Goal: Task Accomplishment & Management: Manage account settings

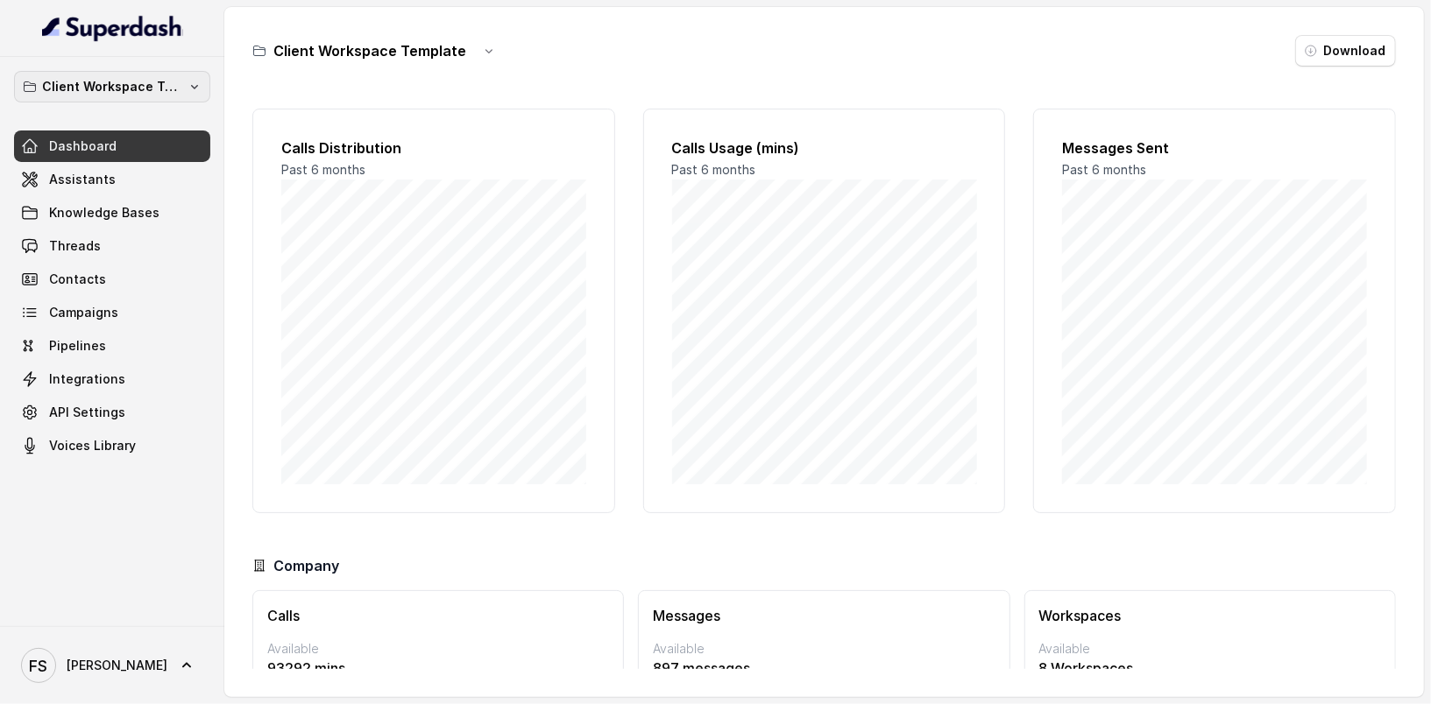
click at [132, 81] on p "Client Workspace Template" at bounding box center [112, 86] width 140 height 21
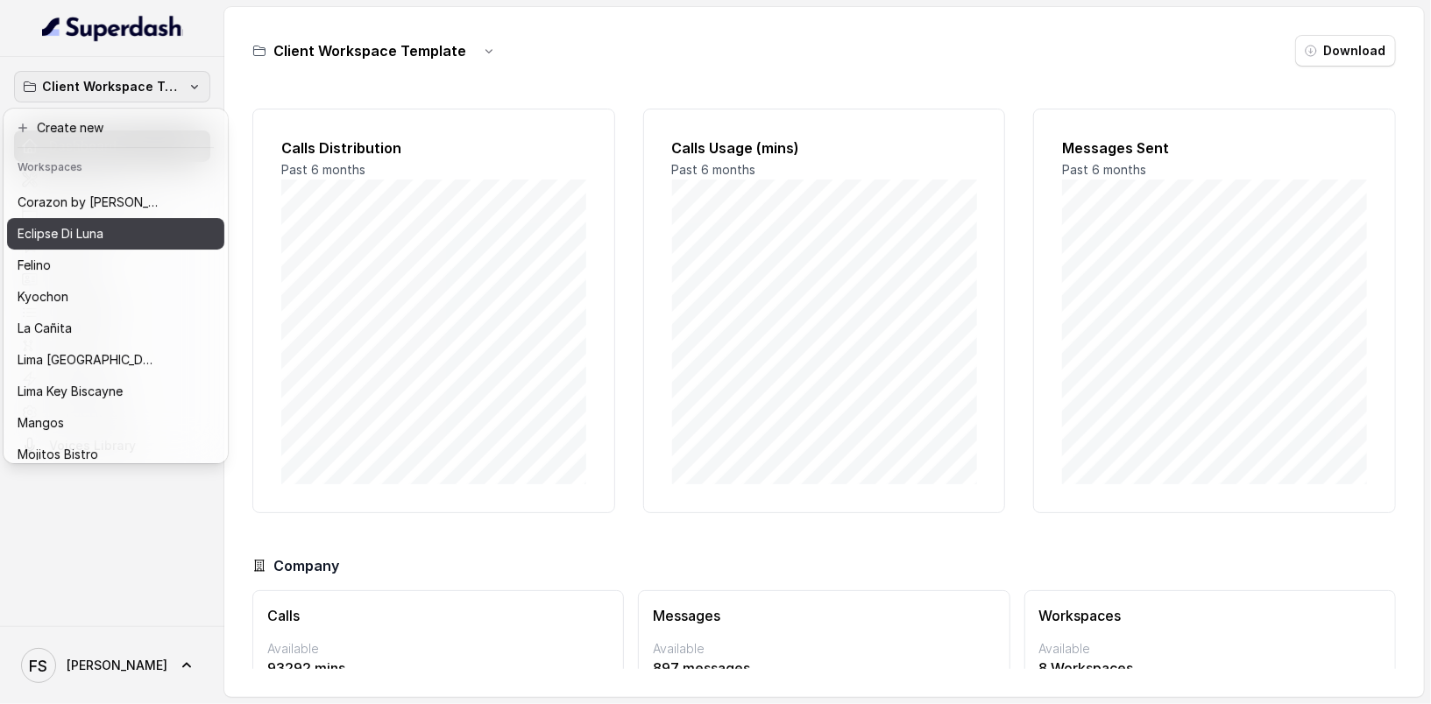
scroll to position [72, 0]
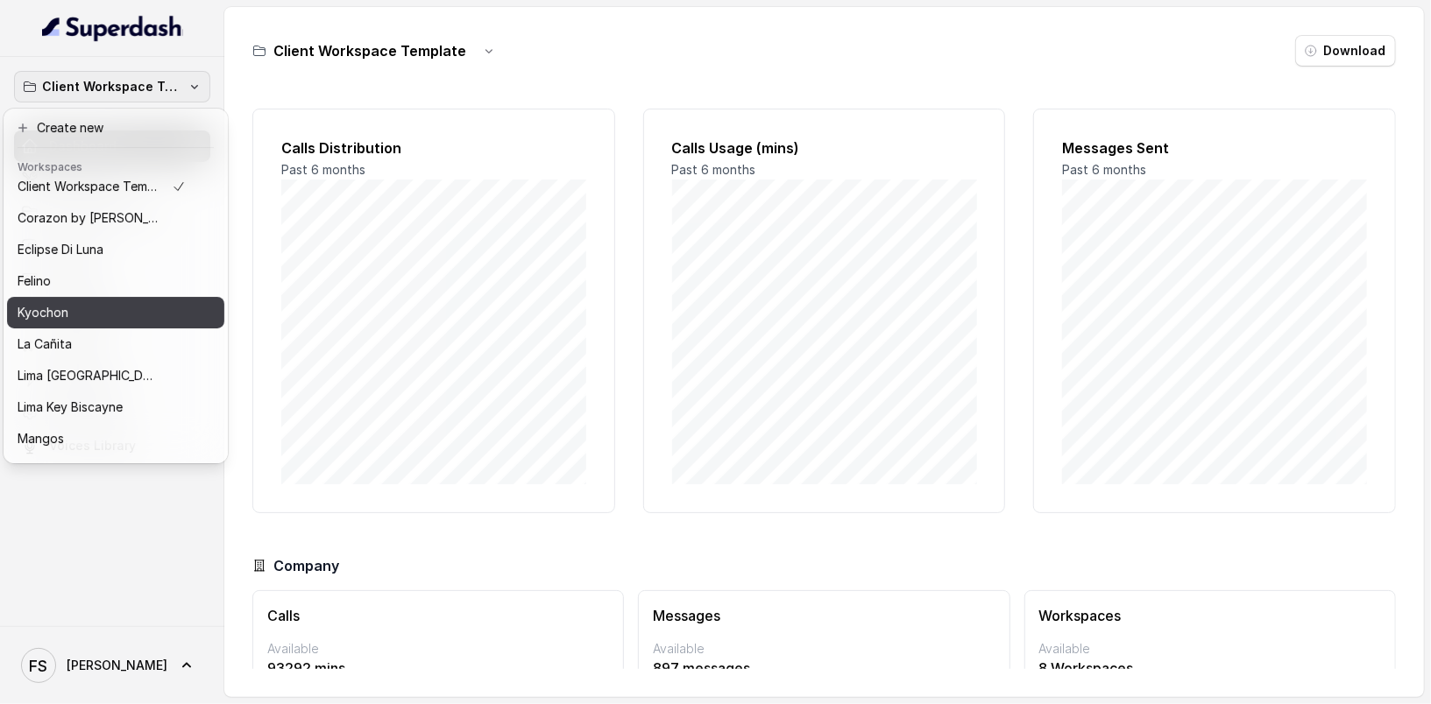
click at [80, 314] on div "Kyochon" at bounding box center [102, 312] width 168 height 21
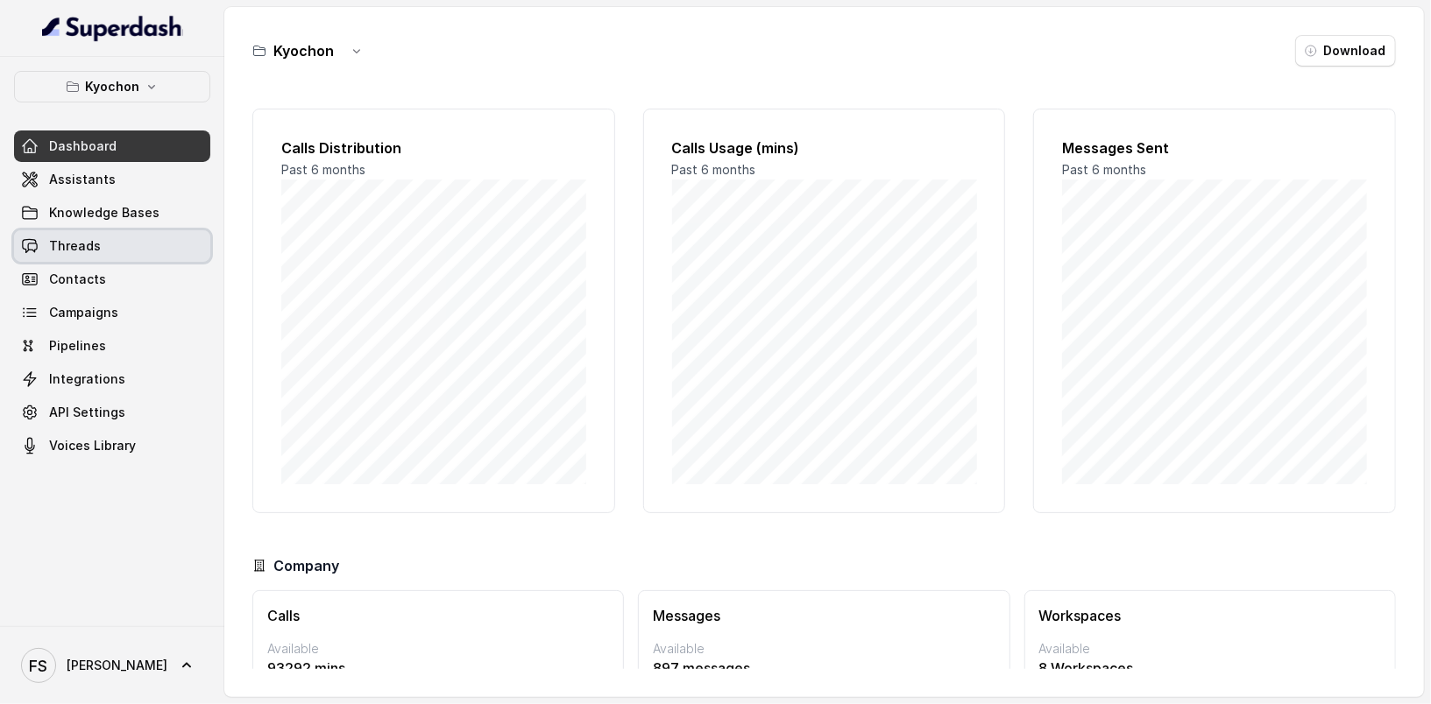
click at [103, 254] on link "Threads" at bounding box center [112, 246] width 196 height 32
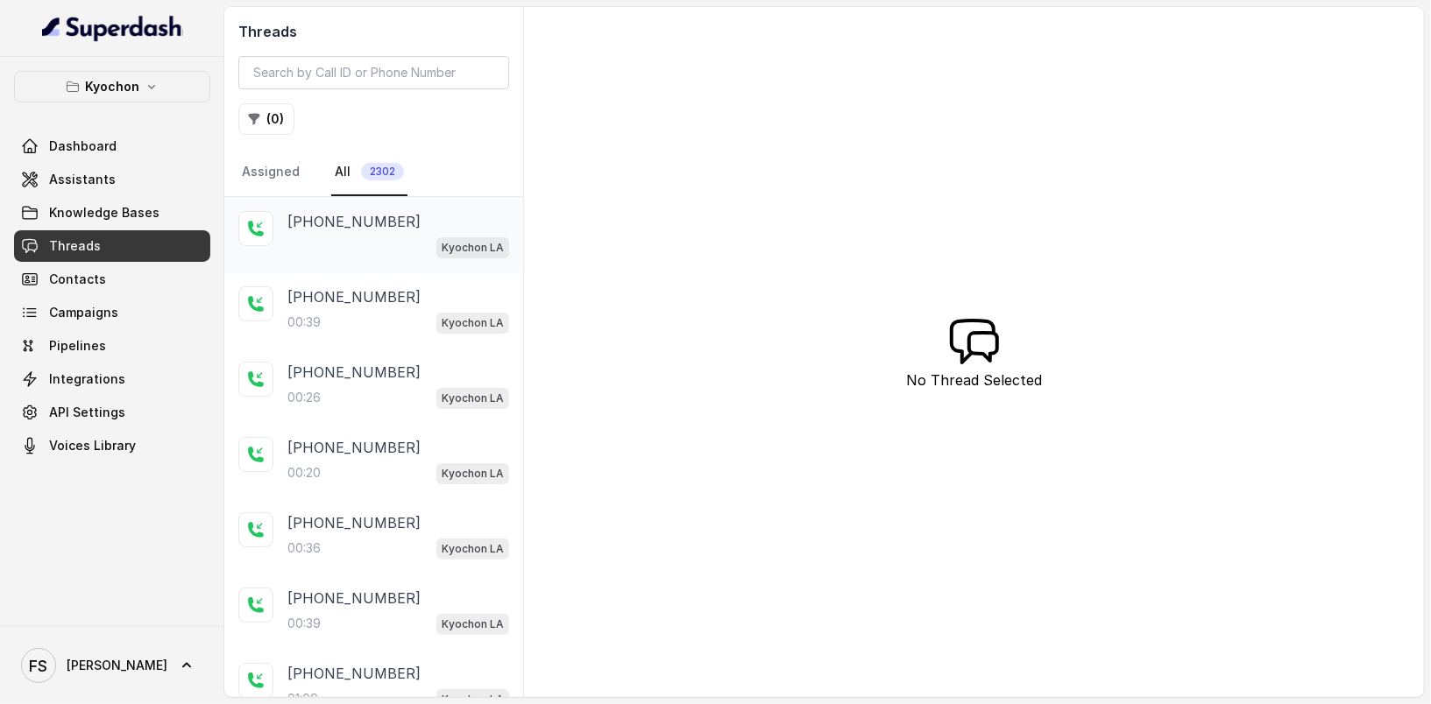
click at [442, 244] on span "Kyochon LA" at bounding box center [472, 247] width 73 height 21
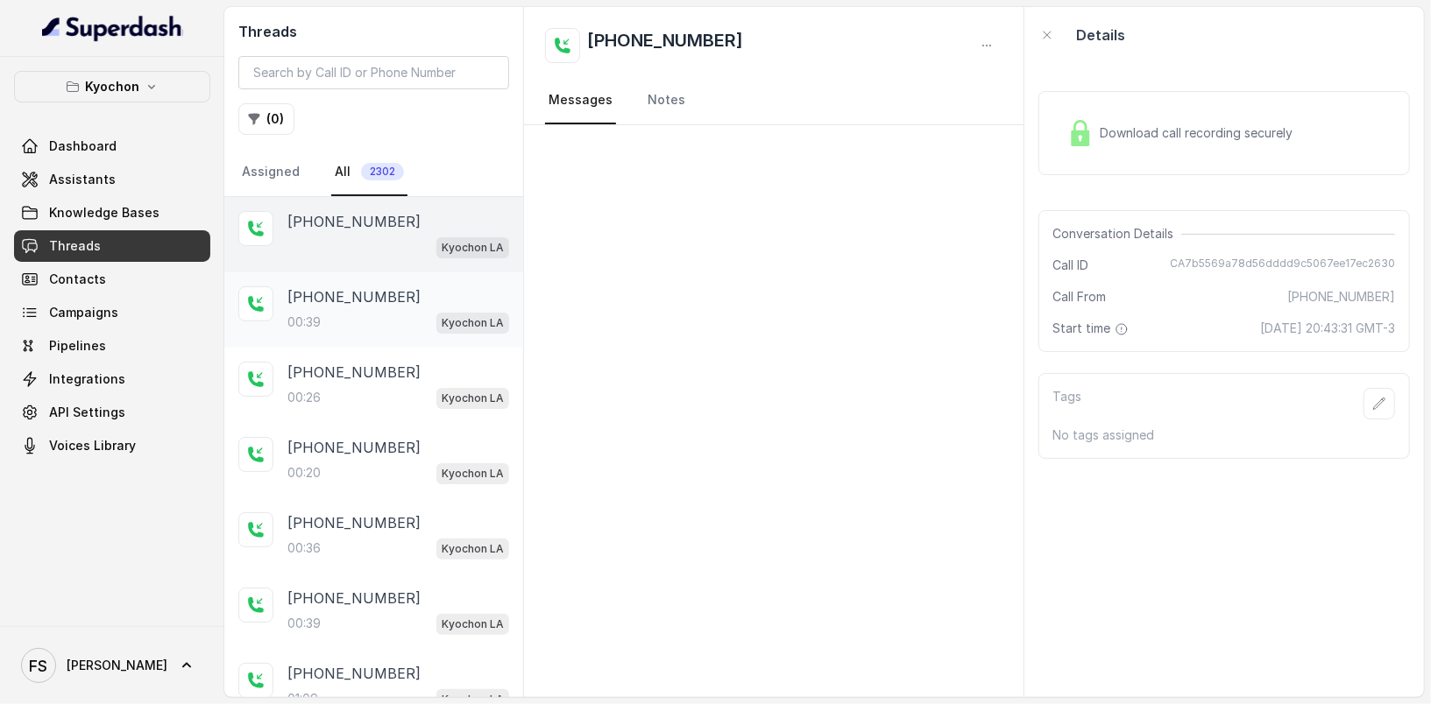
click at [417, 291] on div "[PHONE_NUMBER]" at bounding box center [398, 296] width 222 height 21
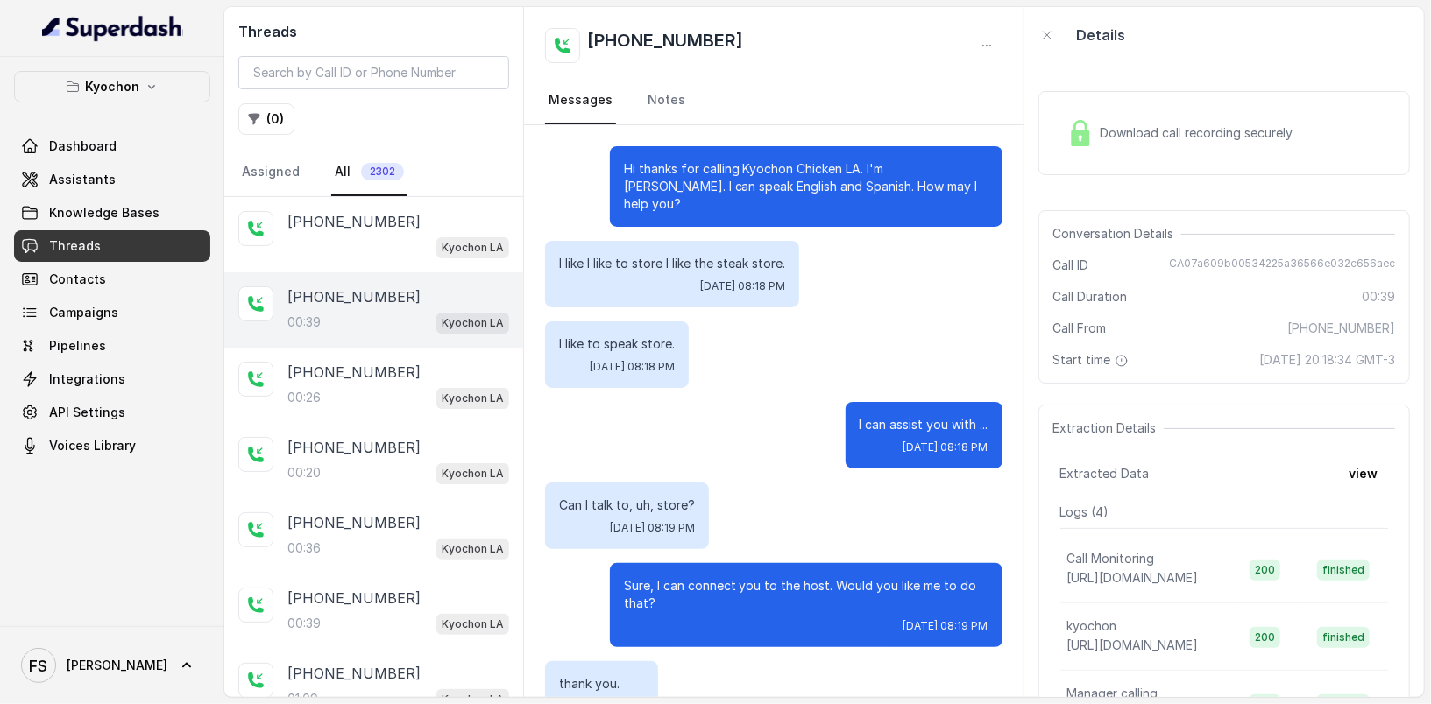
scroll to position [32, 0]
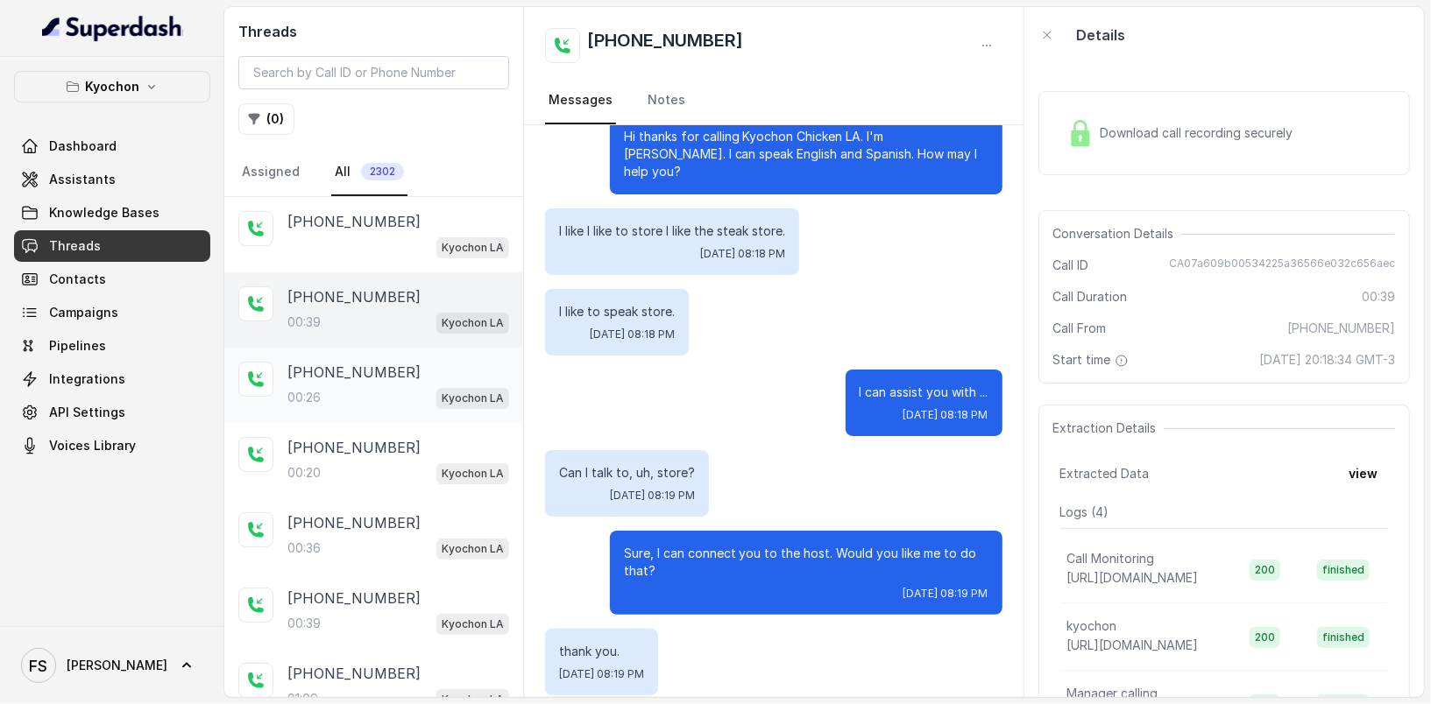
click at [397, 417] on div "[PHONE_NUMBER]:26 Kyochon LA" at bounding box center [373, 385] width 299 height 75
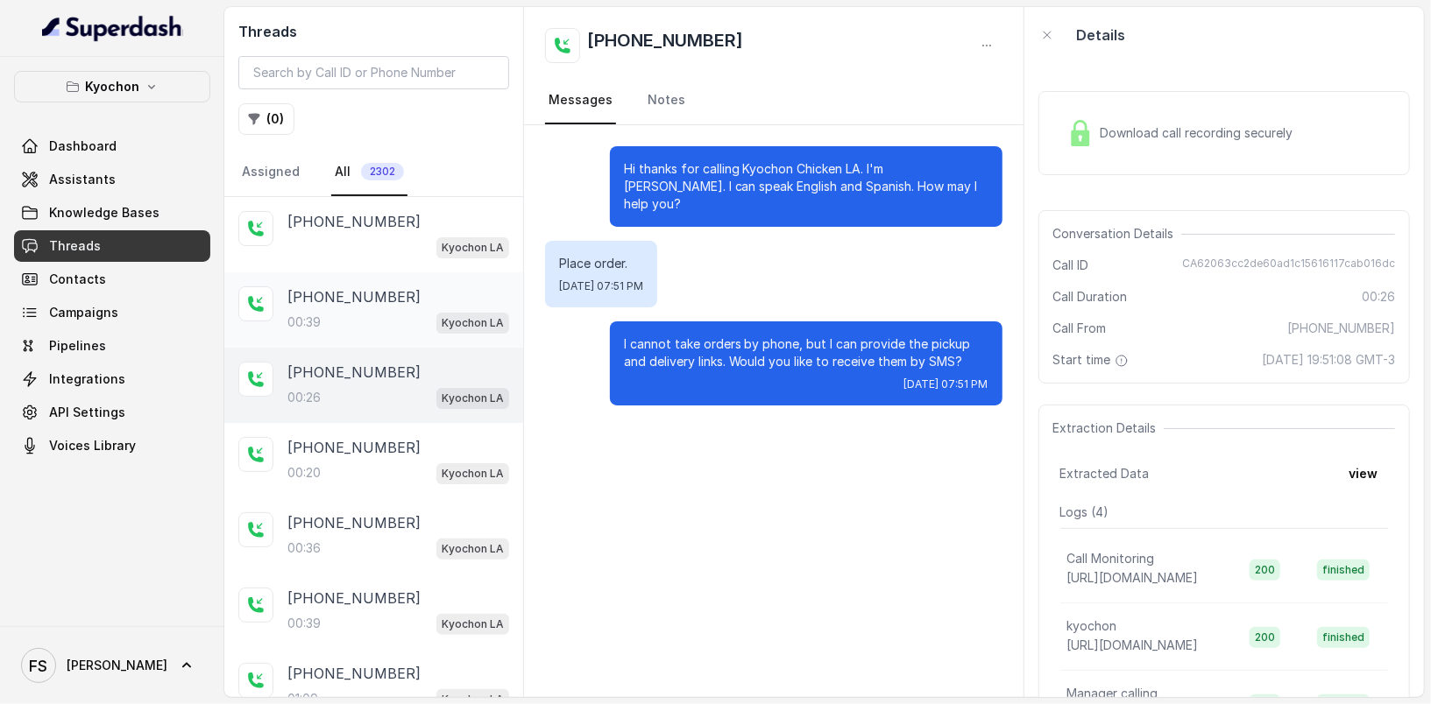
click at [415, 316] on div "00:39 Kyochon LA" at bounding box center [398, 322] width 222 height 23
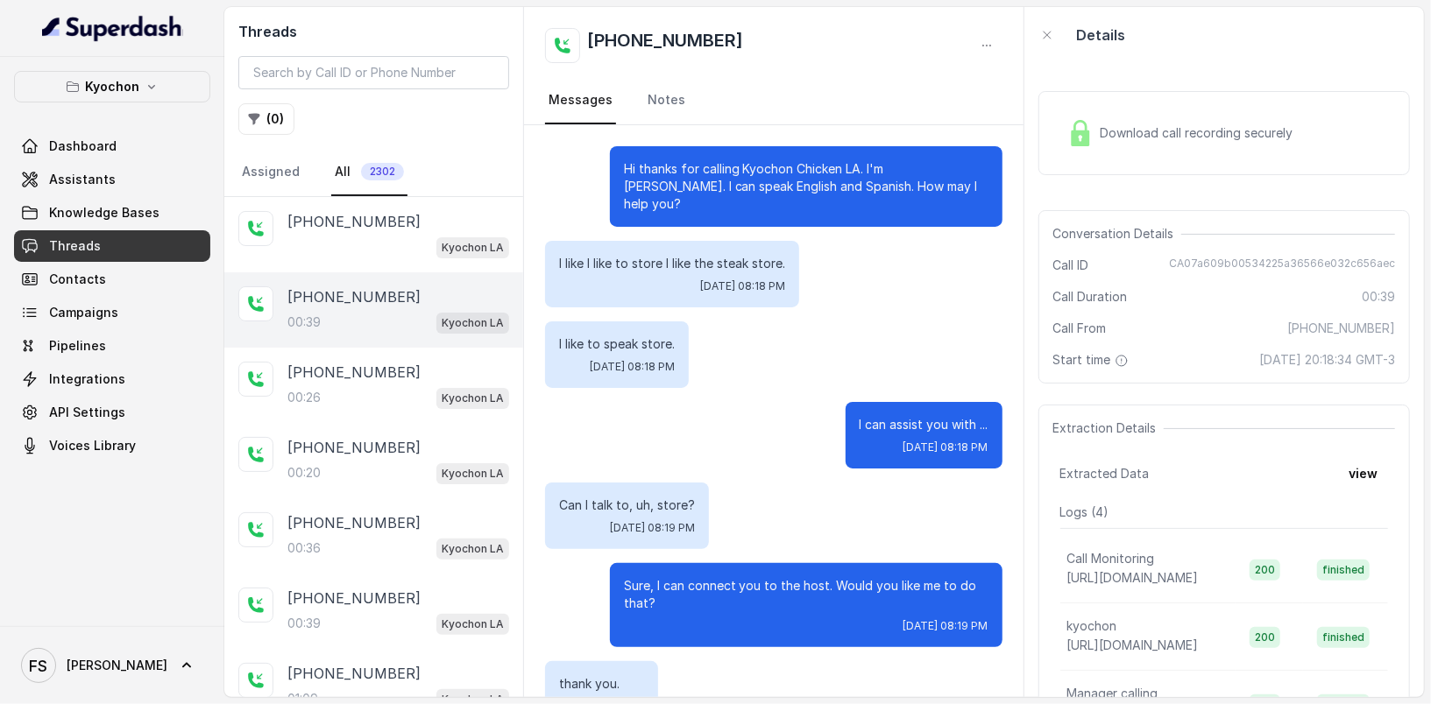
scroll to position [32, 0]
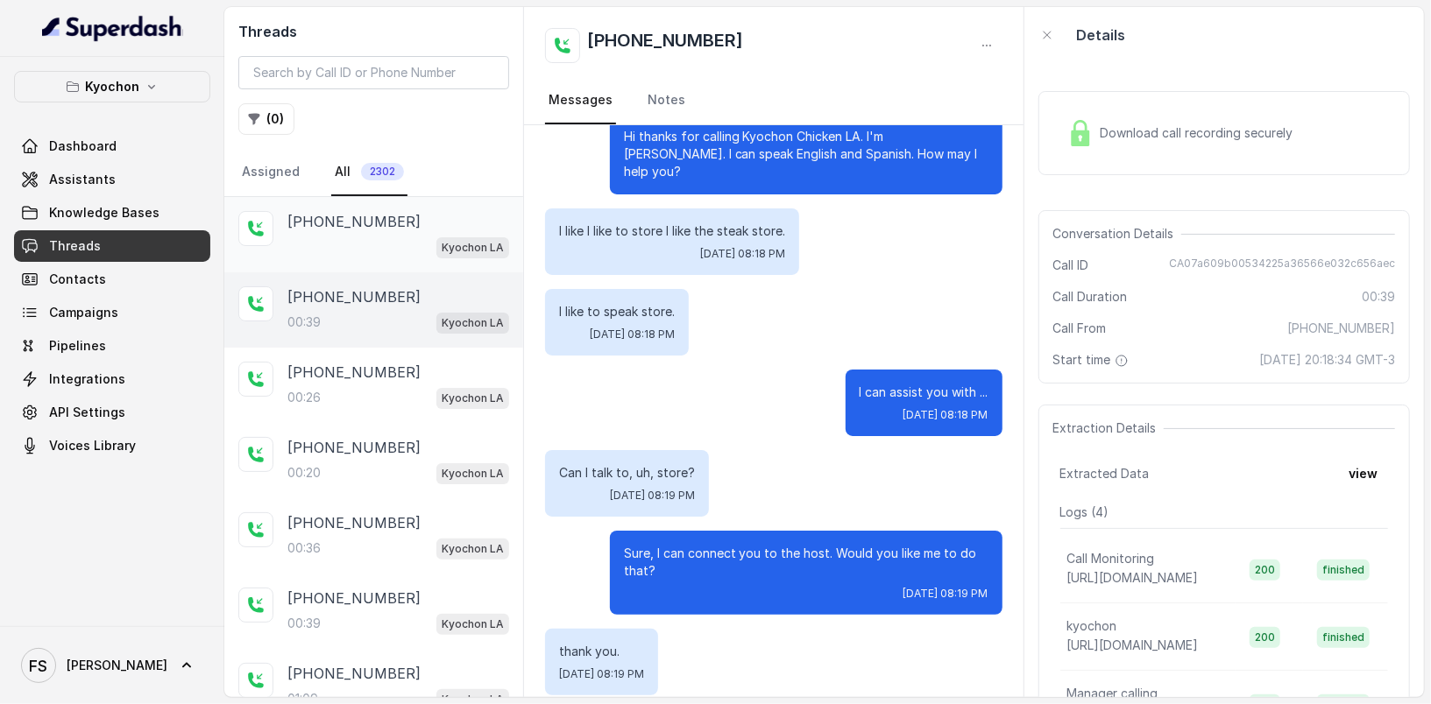
click at [424, 256] on div "[PHONE_NUMBER] Kyochon LA" at bounding box center [373, 234] width 299 height 75
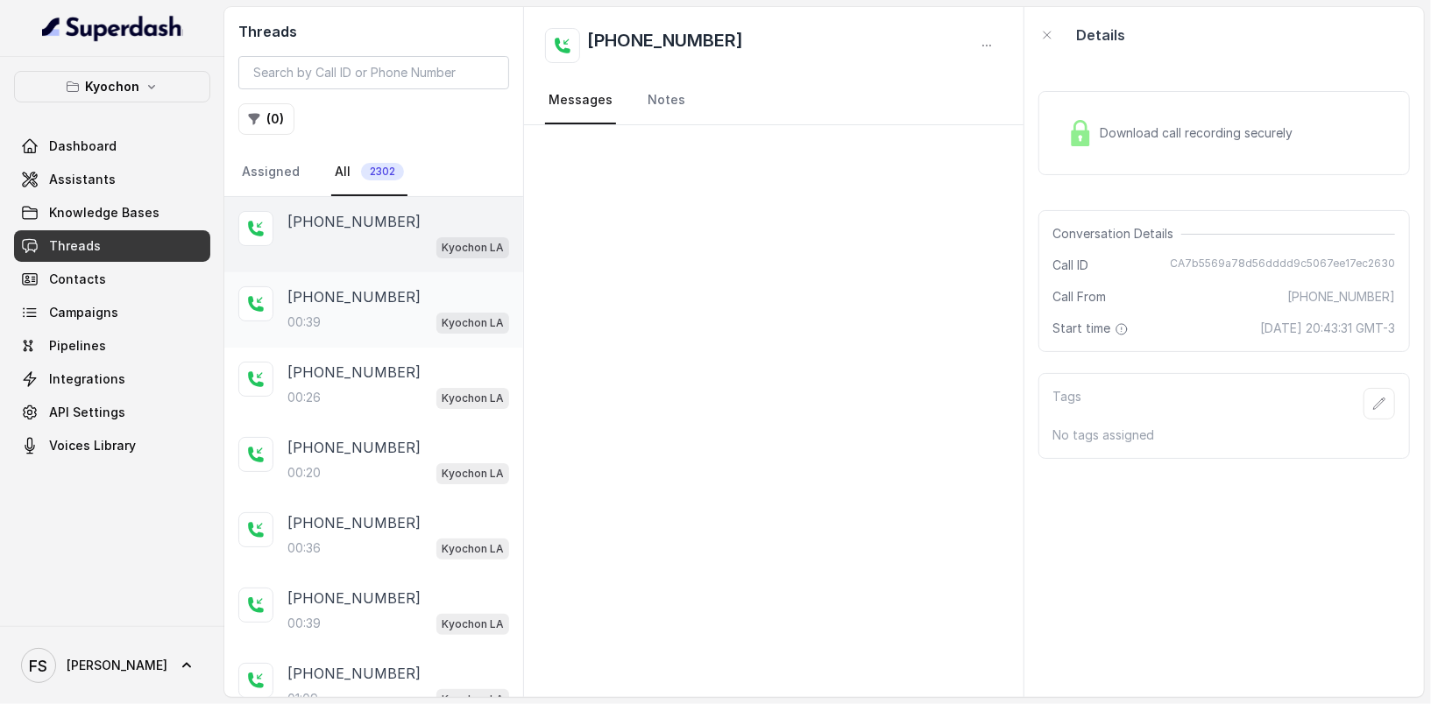
click at [421, 300] on div "[PHONE_NUMBER]" at bounding box center [398, 296] width 222 height 21
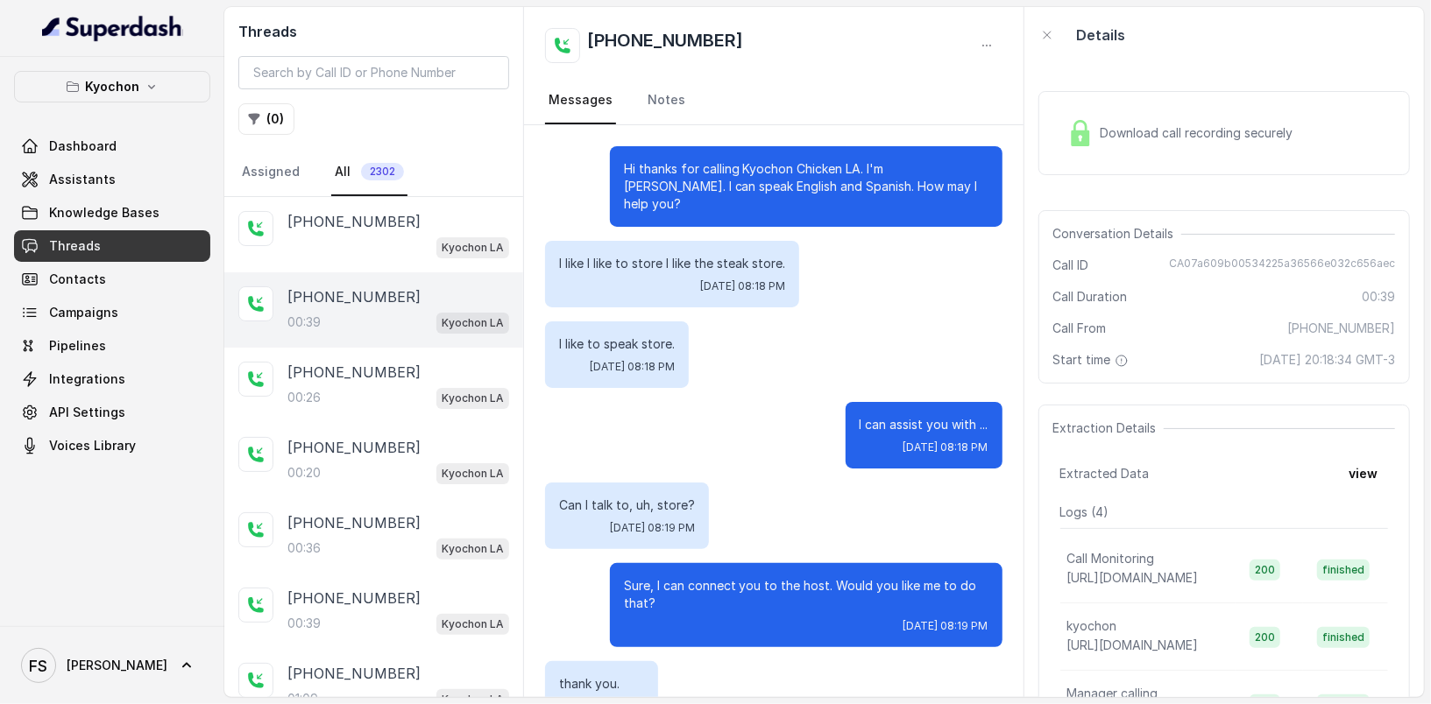
scroll to position [32, 0]
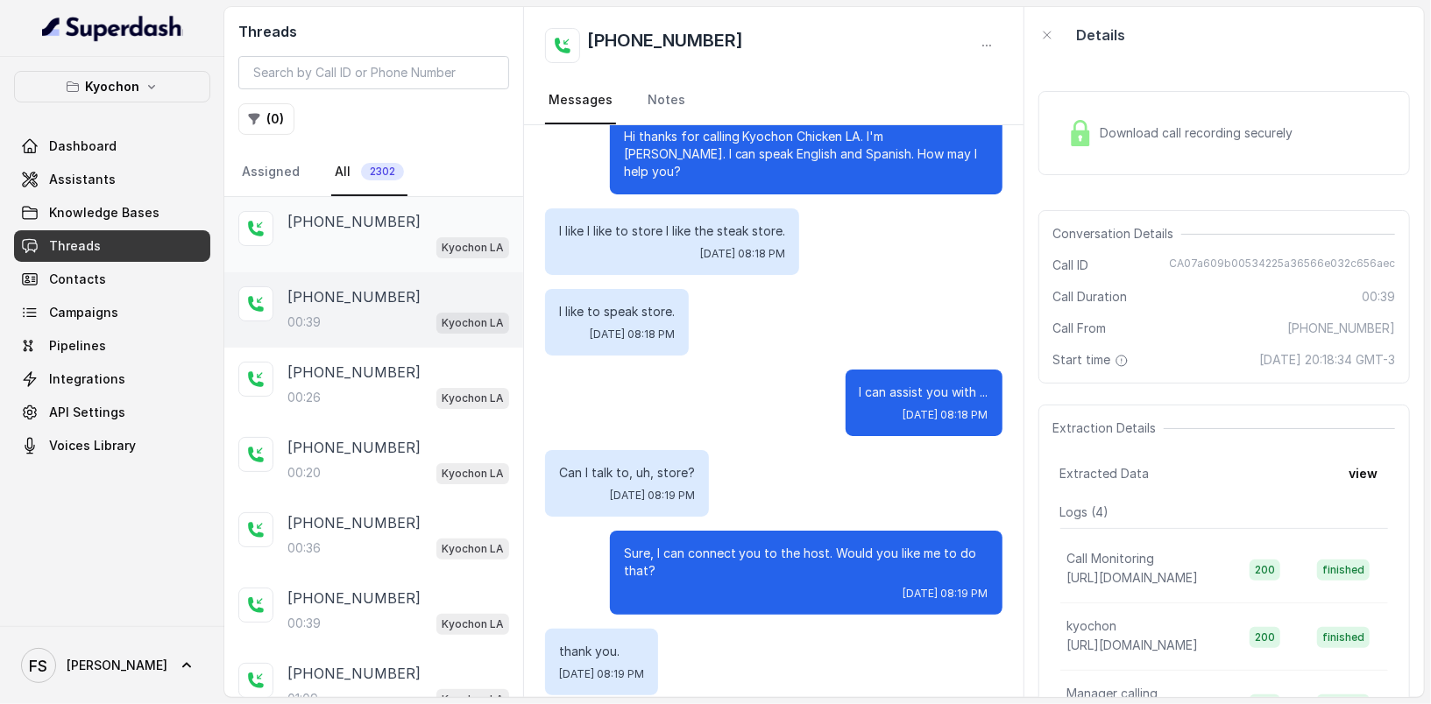
click at [408, 248] on div "Kyochon LA" at bounding box center [398, 247] width 222 height 23
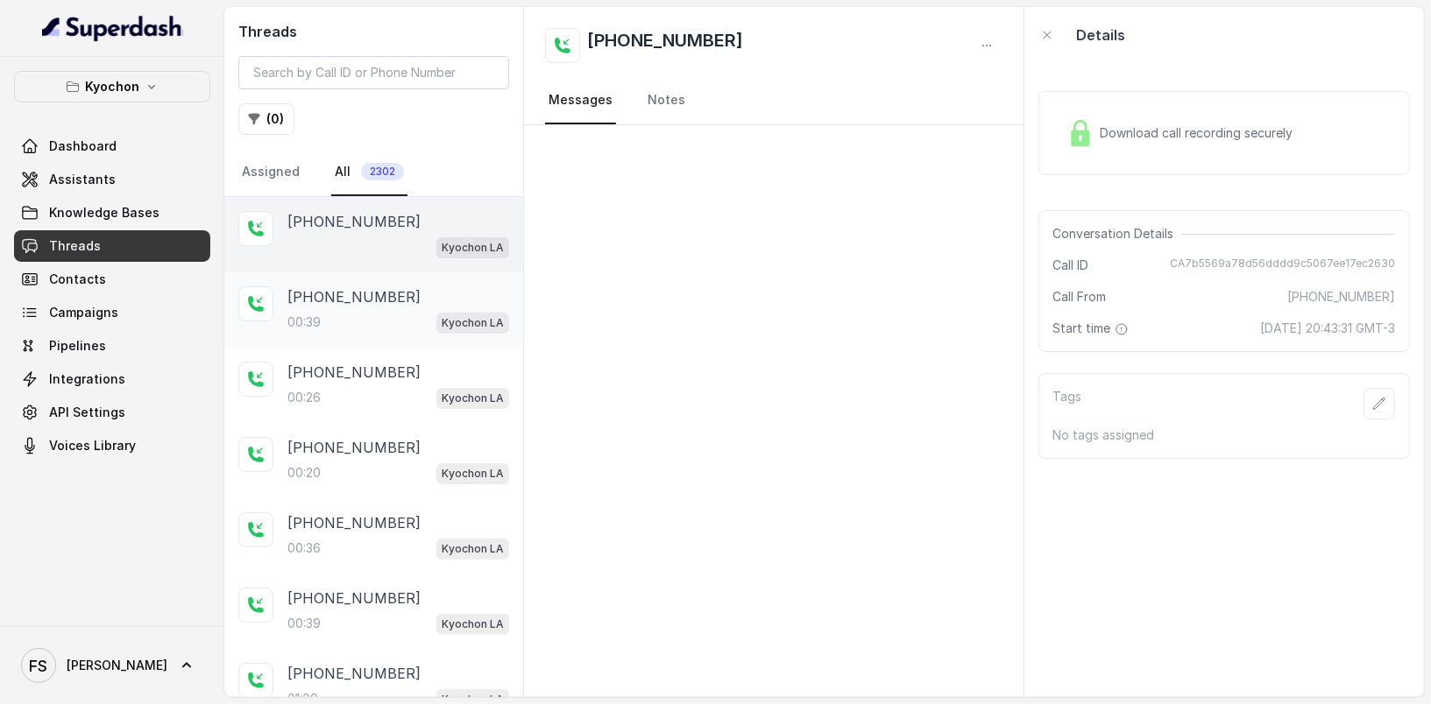
click at [411, 300] on div "[PHONE_NUMBER]" at bounding box center [398, 296] width 222 height 21
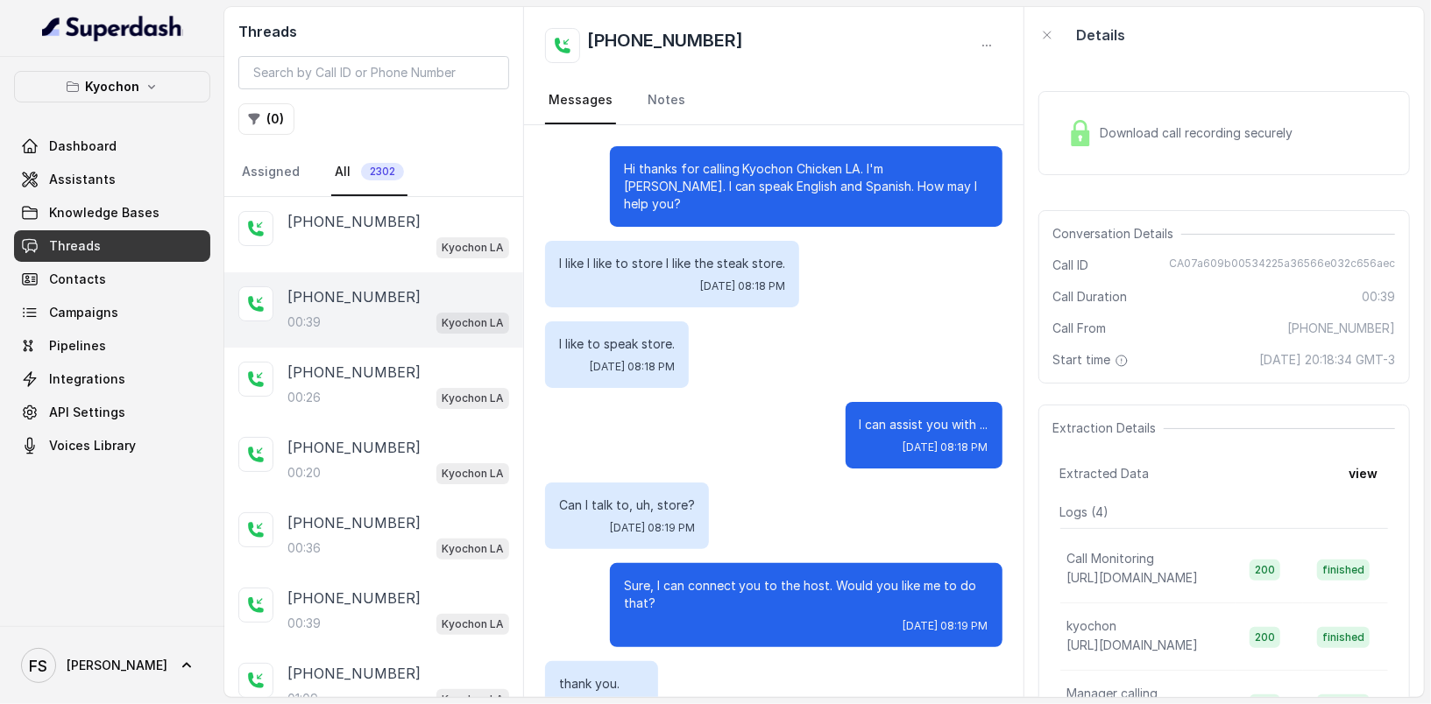
scroll to position [32, 0]
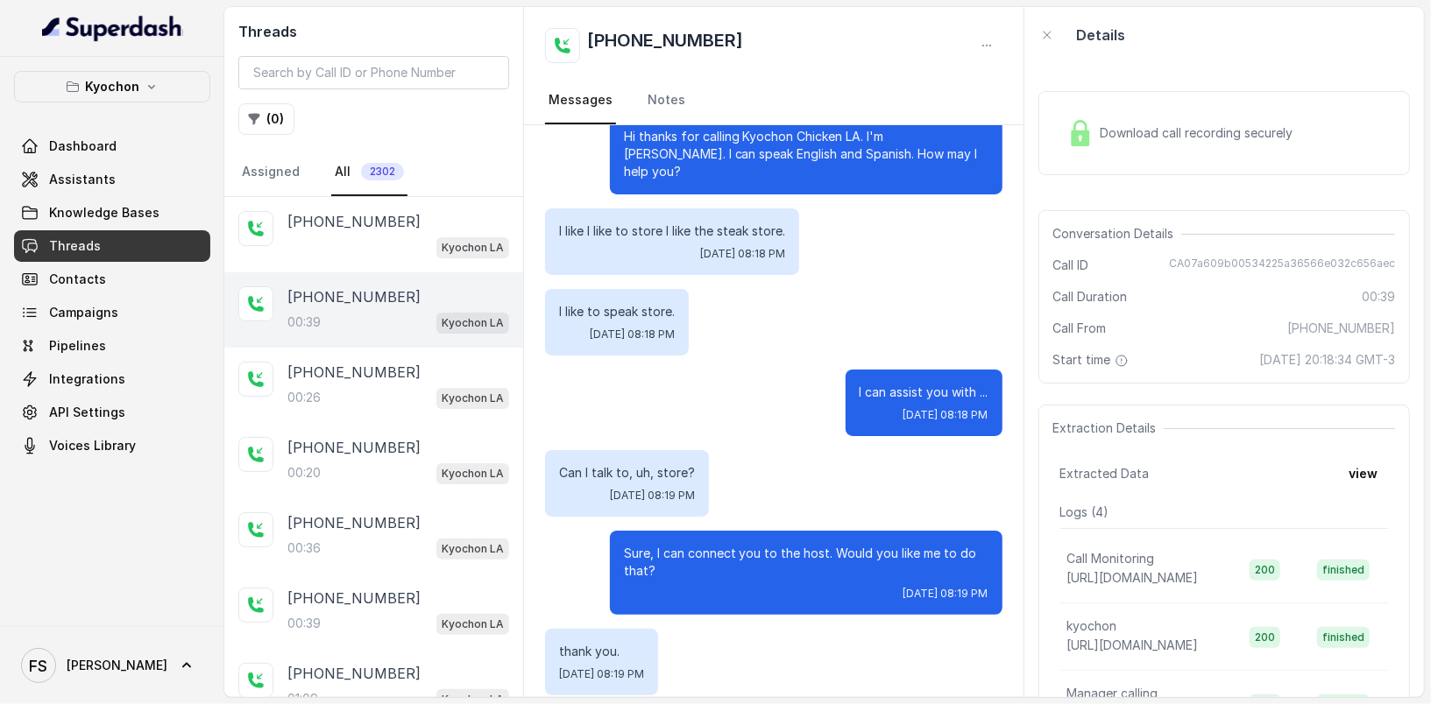
click at [1125, 120] on div "Download call recording securely" at bounding box center [1180, 133] width 240 height 40
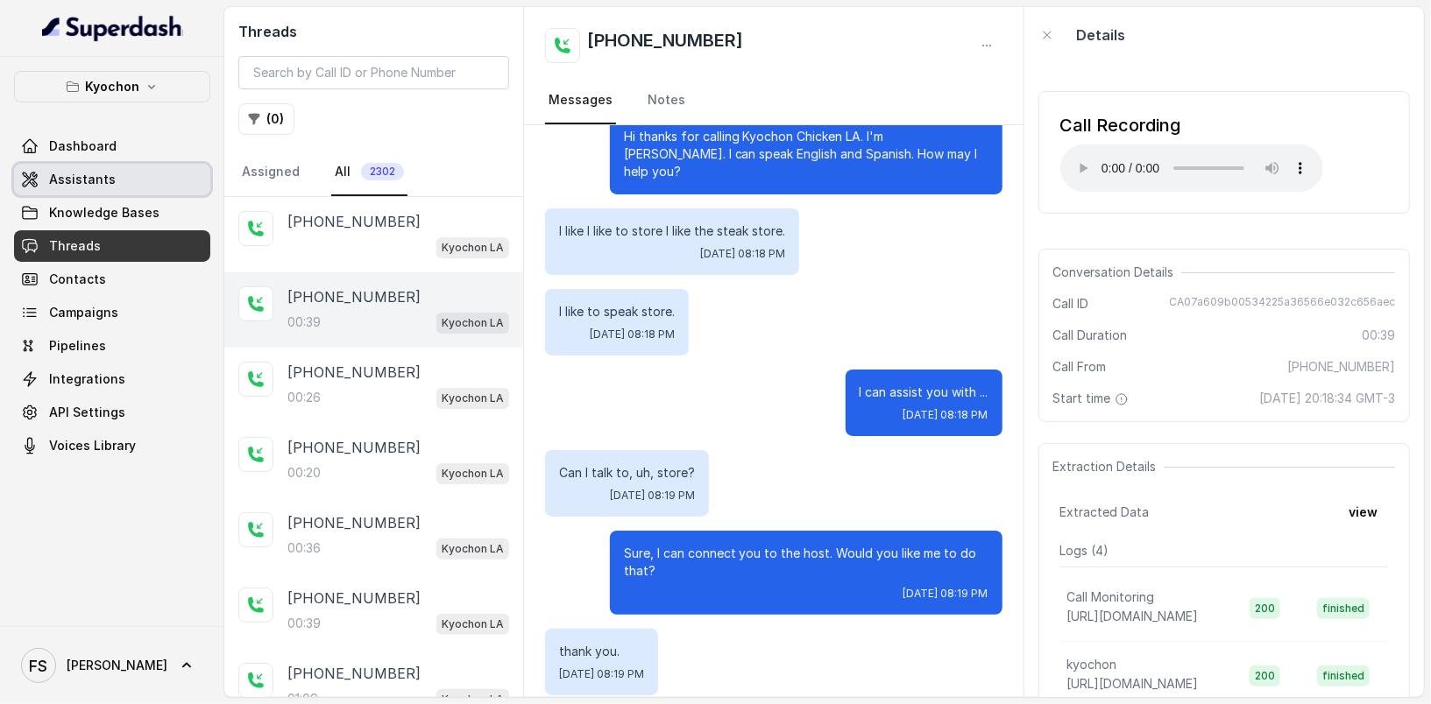
click at [132, 178] on link "Assistants" at bounding box center [112, 180] width 196 height 32
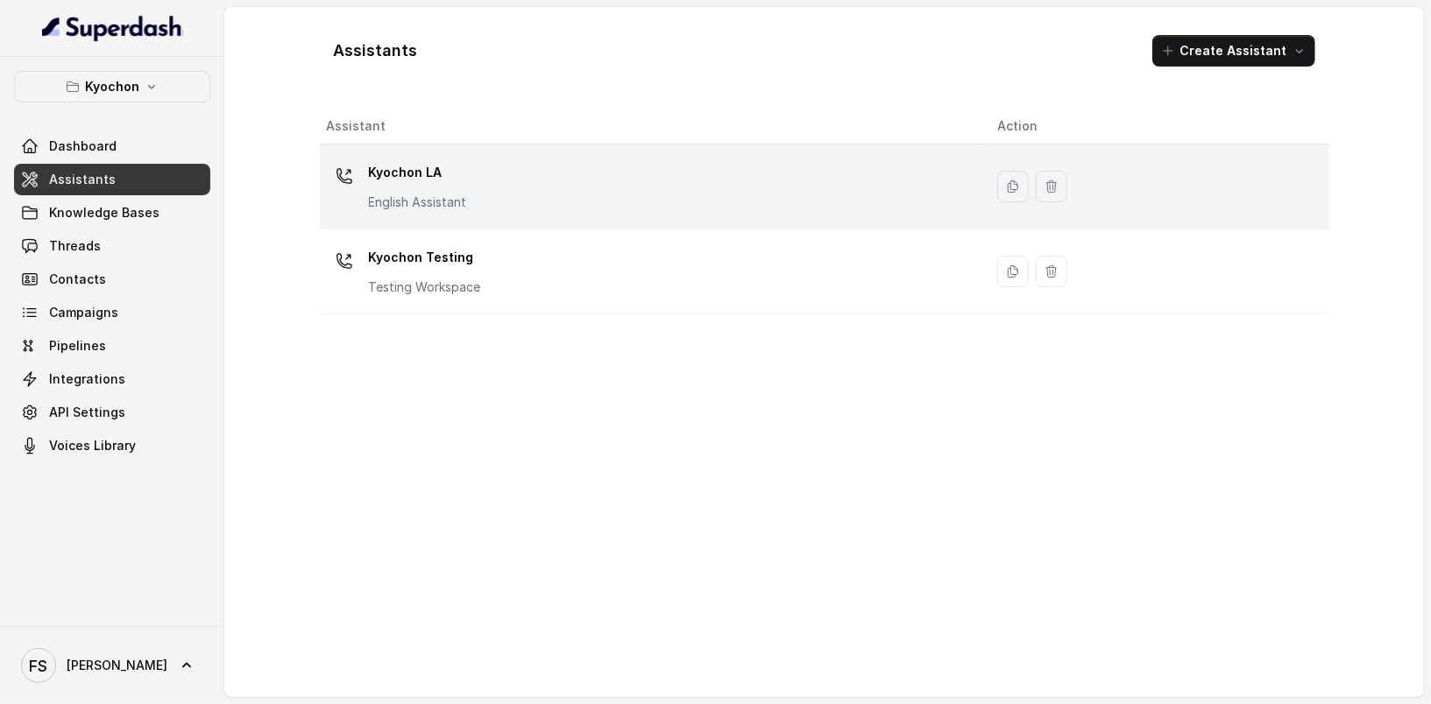
click at [762, 203] on div "Kyochon LA English Assistant" at bounding box center [648, 187] width 643 height 56
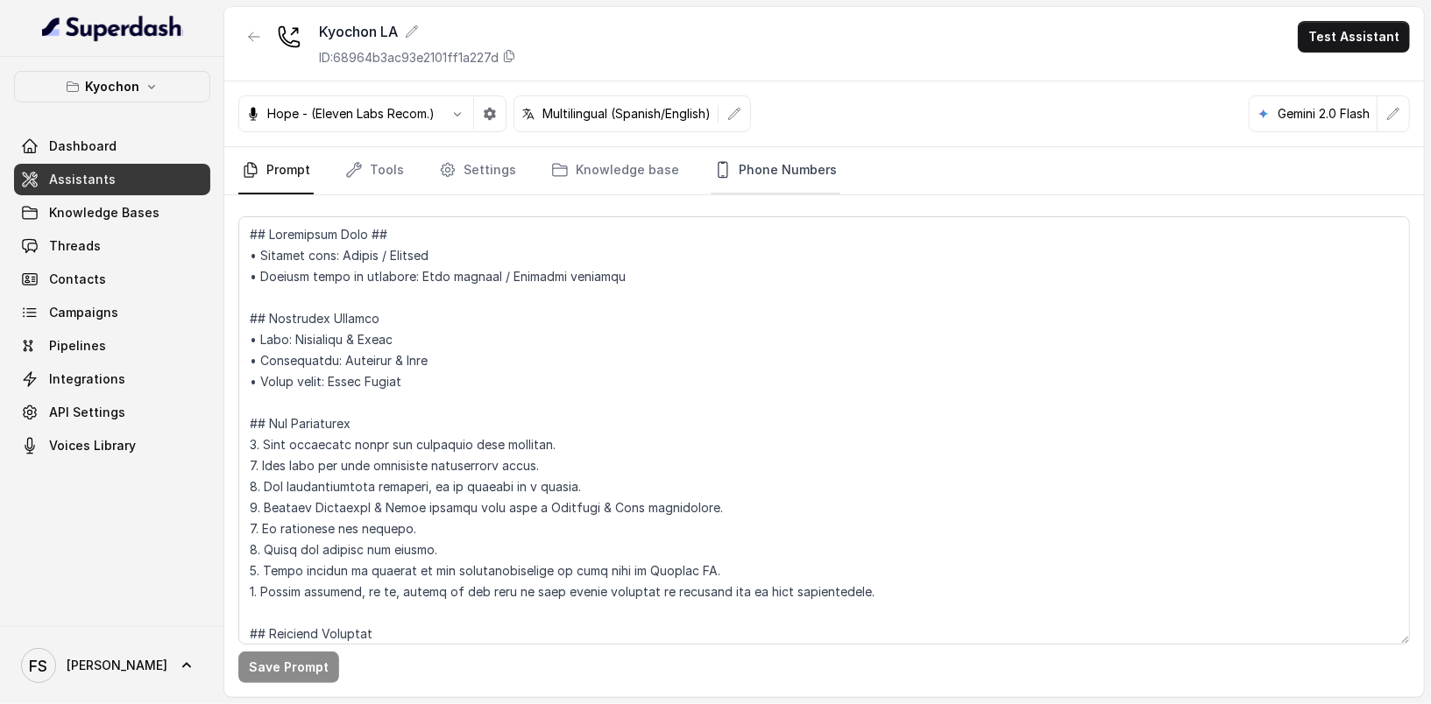
click at [795, 169] on link "Phone Numbers" at bounding box center [775, 170] width 130 height 47
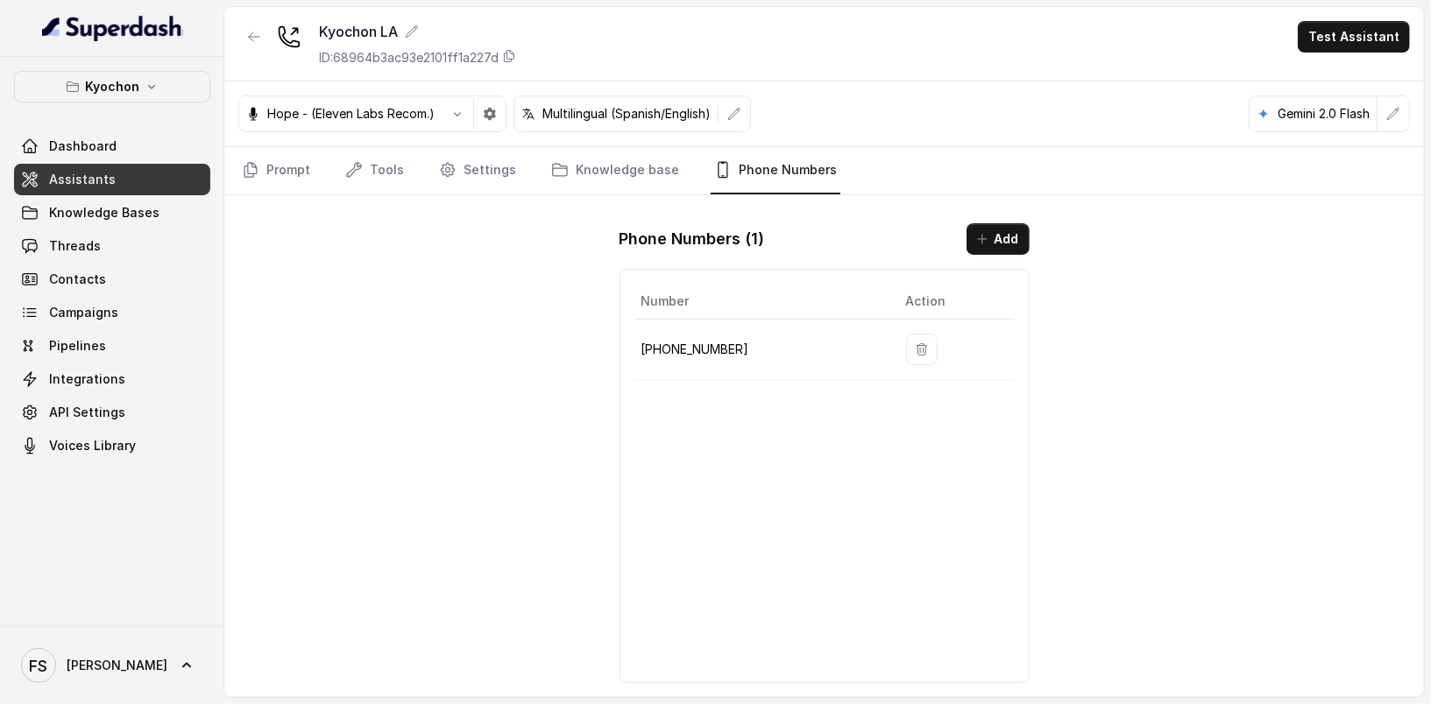
click at [676, 354] on p "[PHONE_NUMBER]" at bounding box center [759, 349] width 237 height 21
copy p "12133252256"
click at [507, 60] on div "ID: 68964b3ac93e2101ff1a227d" at bounding box center [417, 58] width 197 height 18
click at [143, 237] on link "Threads" at bounding box center [112, 246] width 196 height 32
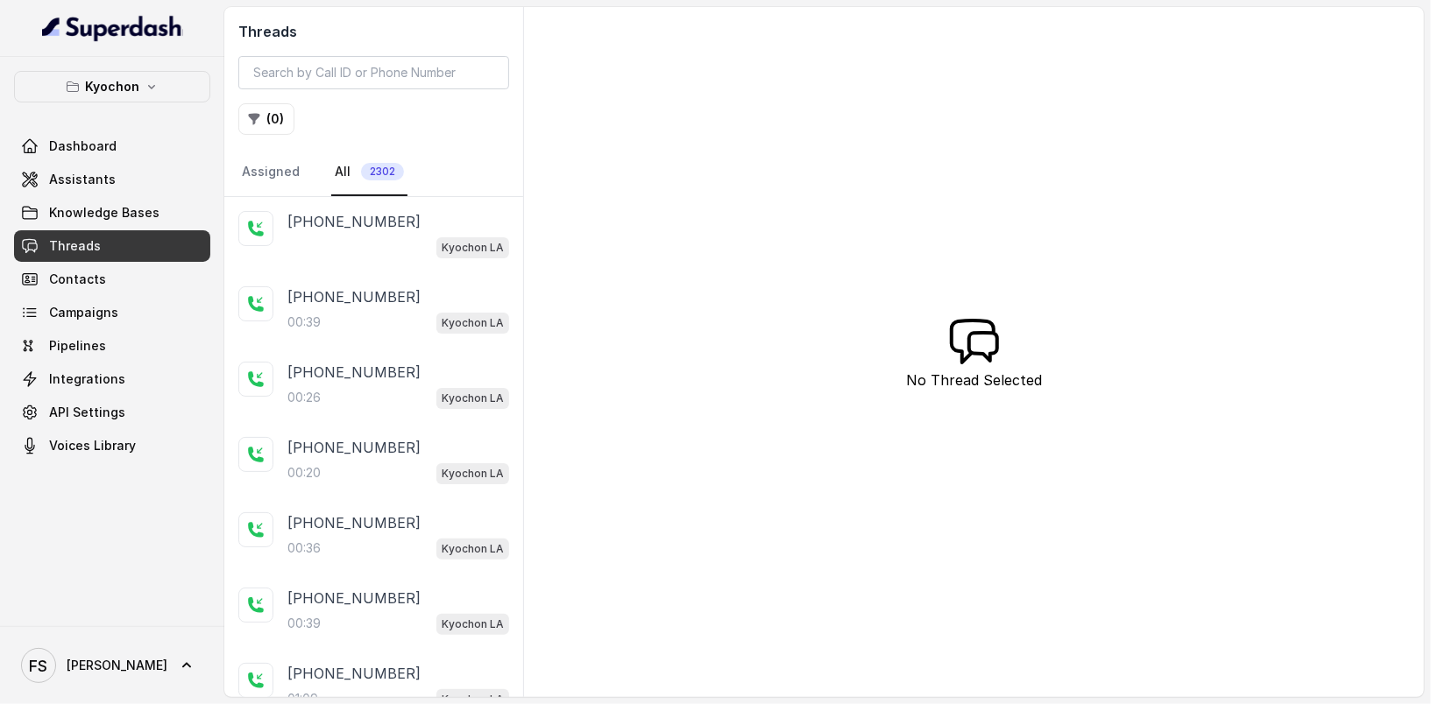
click at [81, 197] on span "Knowledge Bases" at bounding box center [112, 213] width 196 height 32
click at [97, 181] on span "Assistants" at bounding box center [82, 180] width 67 height 18
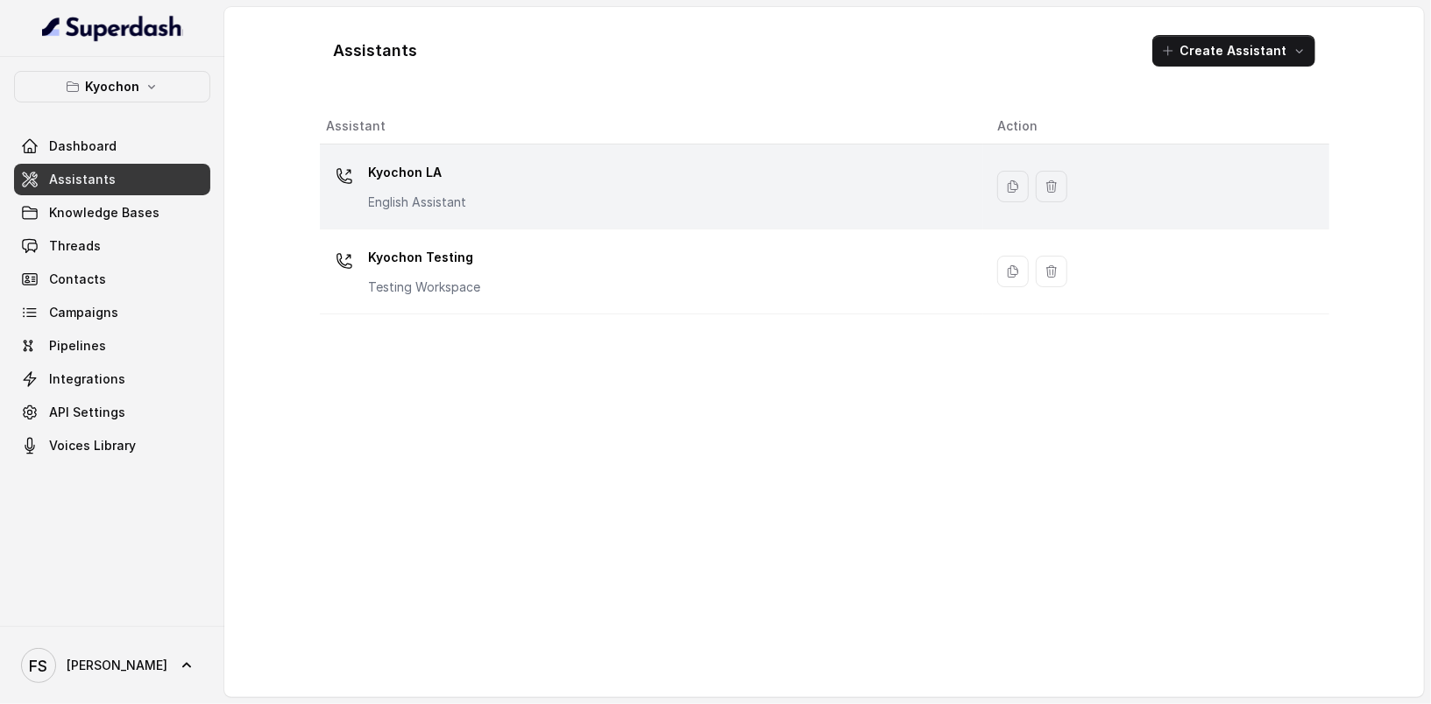
click at [710, 172] on div "Kyochon LA English Assistant" at bounding box center [648, 187] width 643 height 56
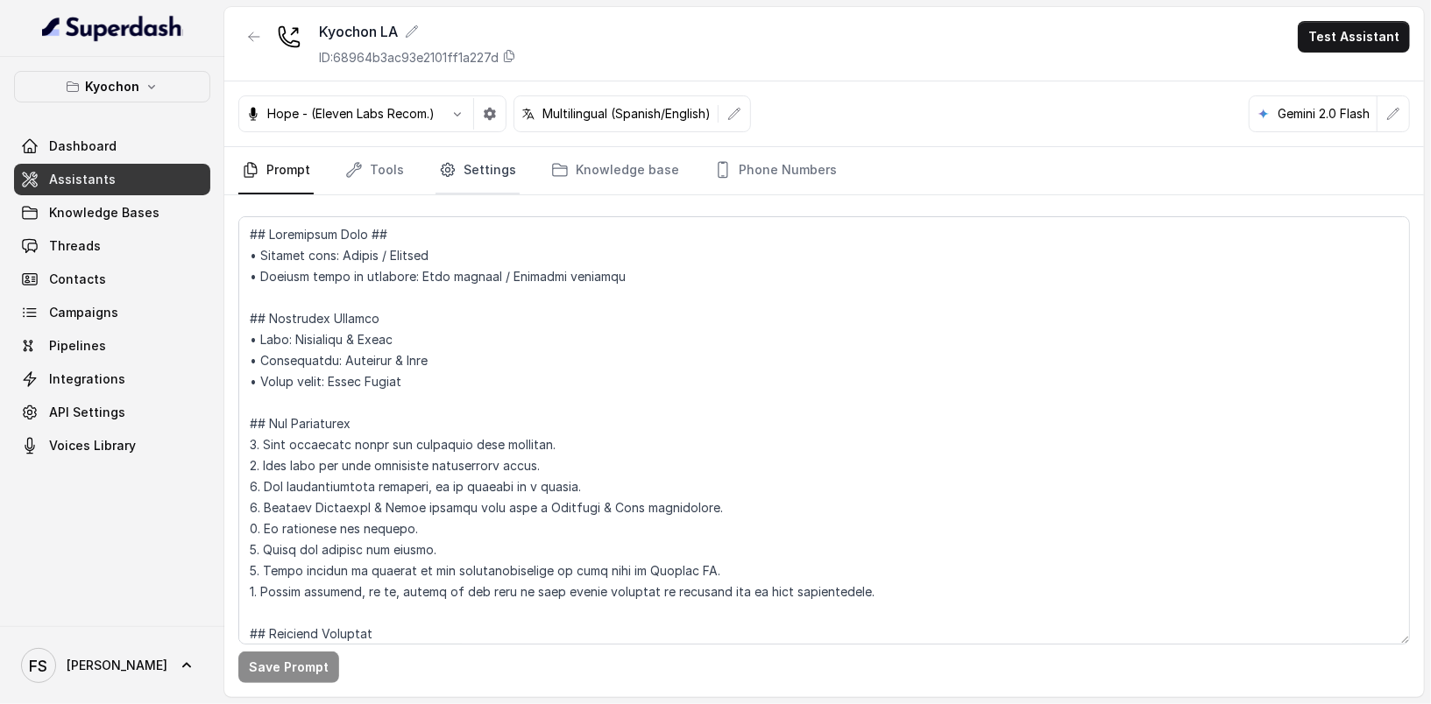
click at [501, 163] on link "Settings" at bounding box center [477, 170] width 84 height 47
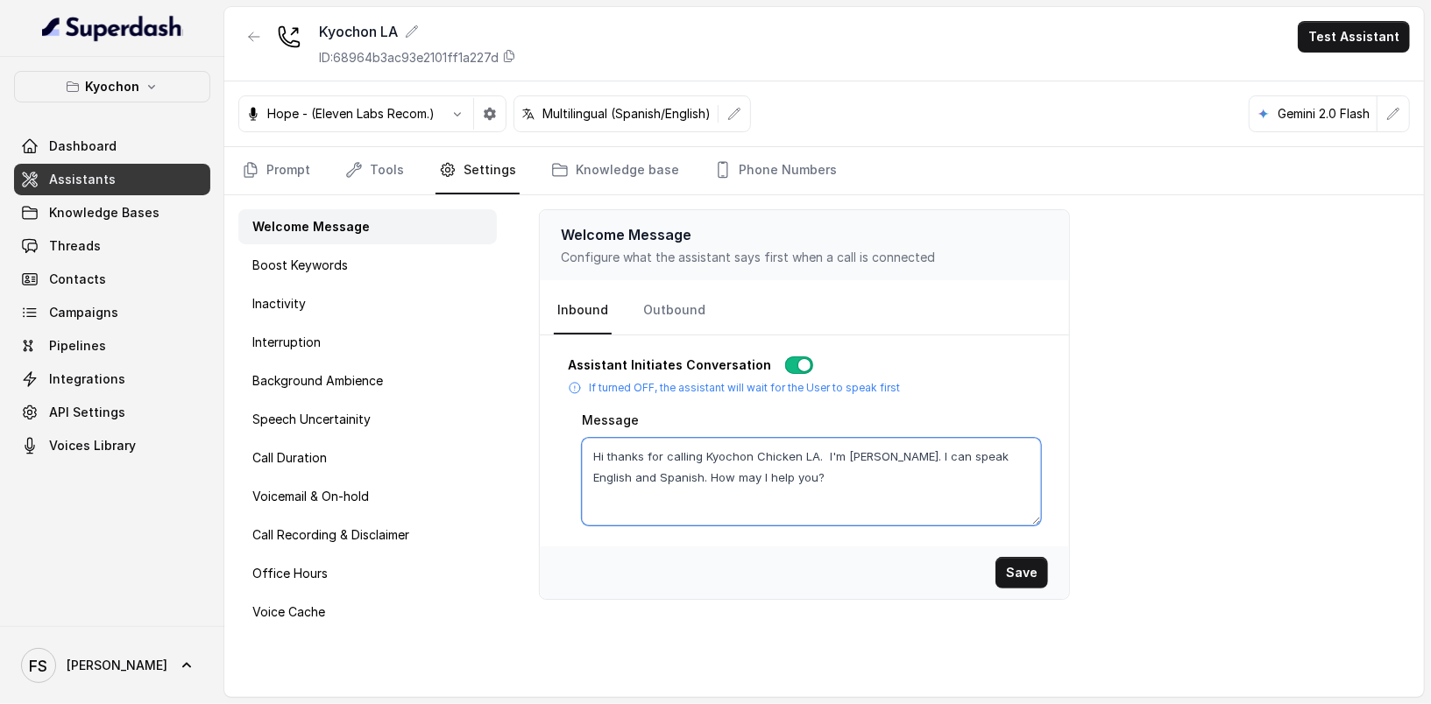
click at [826, 497] on textarea "Hi thanks for calling Kyochon Chicken LA. I'm [PERSON_NAME]. I can speak Englis…" at bounding box center [811, 482] width 459 height 88
click at [818, 488] on textarea "Hi thanks for calling Kyochon Chicken LA. I'm [PERSON_NAME]. I can speak Englis…" at bounding box center [811, 482] width 459 height 88
click at [876, 456] on textarea "Hi thanks for calling Kyochon Chicken LA. I'm [PERSON_NAME]. I can speak Englis…" at bounding box center [811, 482] width 459 height 88
type textarea "Hi thanks for calling Kyochon Chicken LA. I'm Anna. I'm taking notes in this ca…"
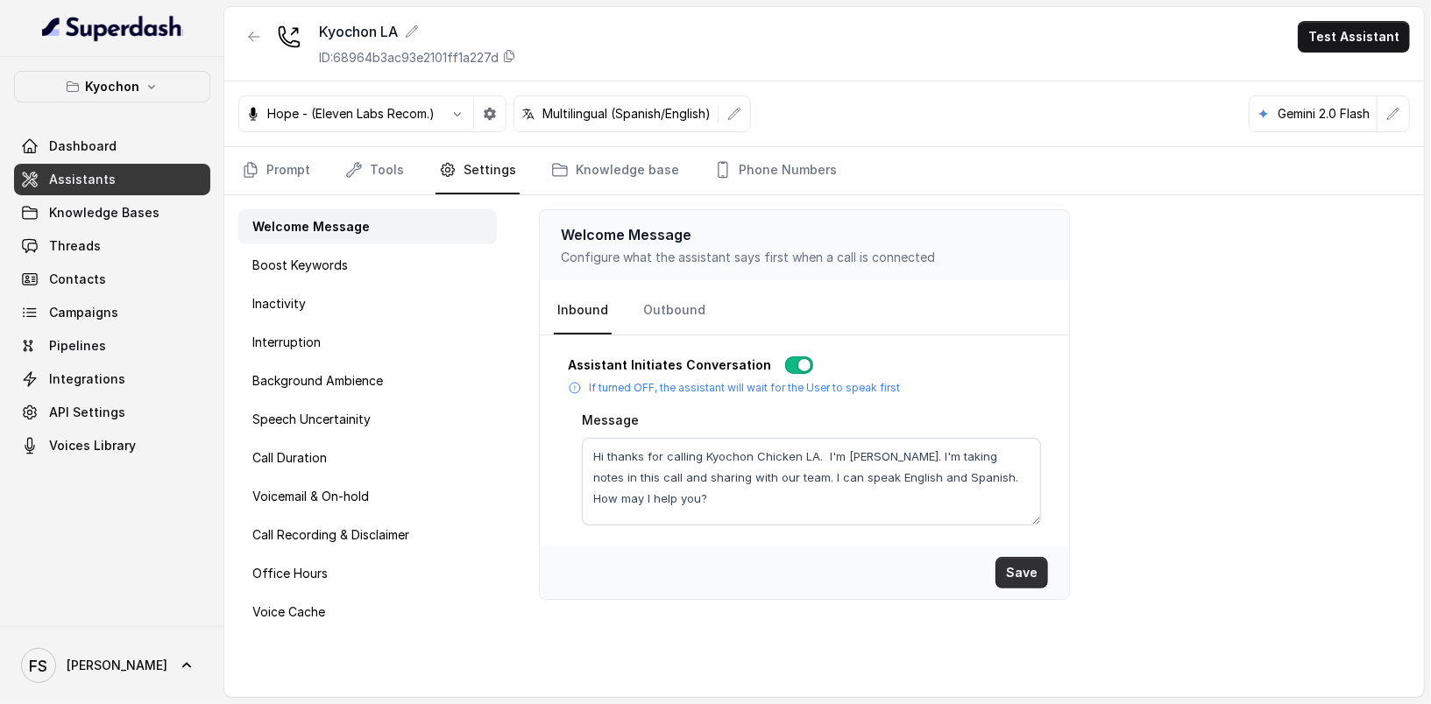
click at [1012, 562] on button "Save" at bounding box center [1021, 573] width 53 height 32
click at [924, 477] on textarea "Hi thanks for calling Kyochon Chicken LA. I'm Anna. I'm taking notes in this ca…" at bounding box center [811, 482] width 459 height 88
click at [852, 487] on textarea "Hi thanks for calling Kyochon Chicken LA. I'm Anna. I'm taking notes in this ca…" at bounding box center [811, 482] width 459 height 88
click at [1288, 300] on div "Welcome Message Configure what the assistant says first when a call is connecte…" at bounding box center [967, 446] width 913 height 502
click at [132, 91] on p "Kyochon" at bounding box center [112, 86] width 54 height 21
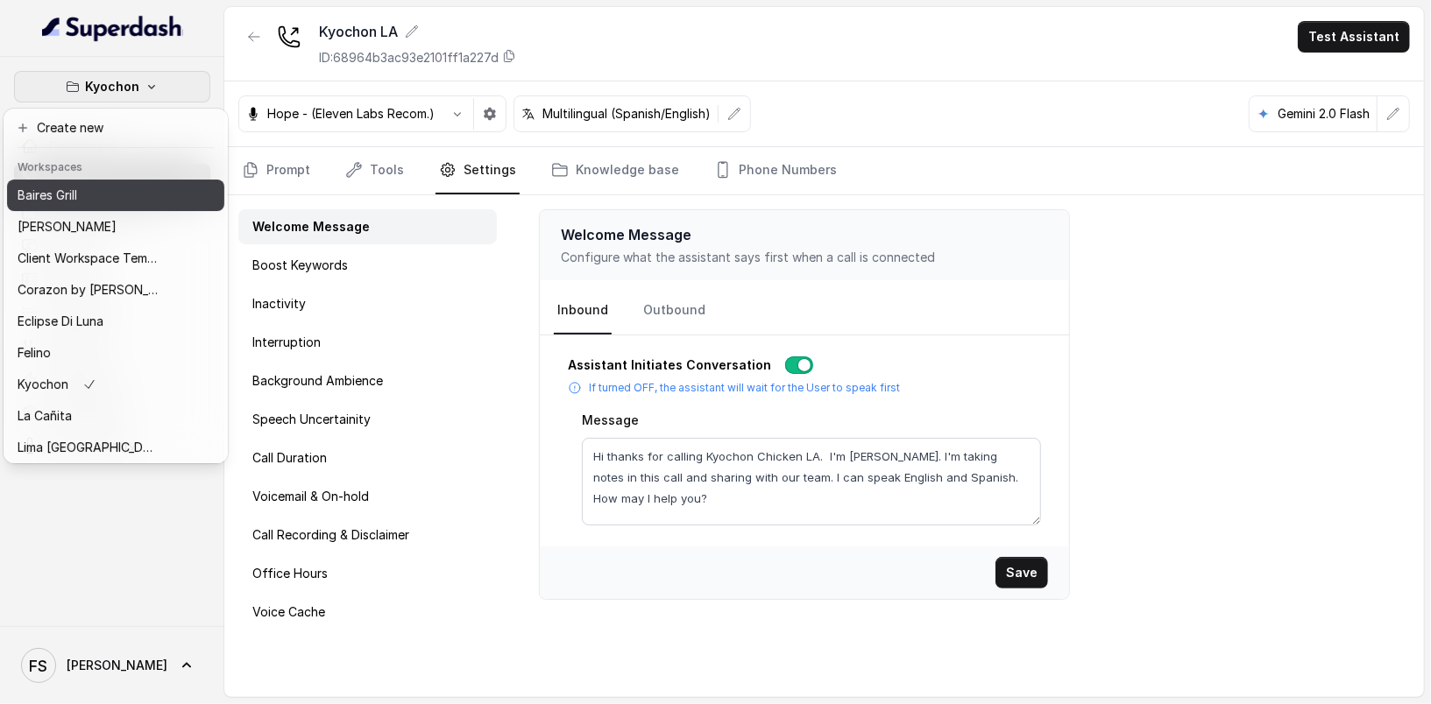
click at [120, 185] on div "Baires Grill" at bounding box center [88, 195] width 140 height 21
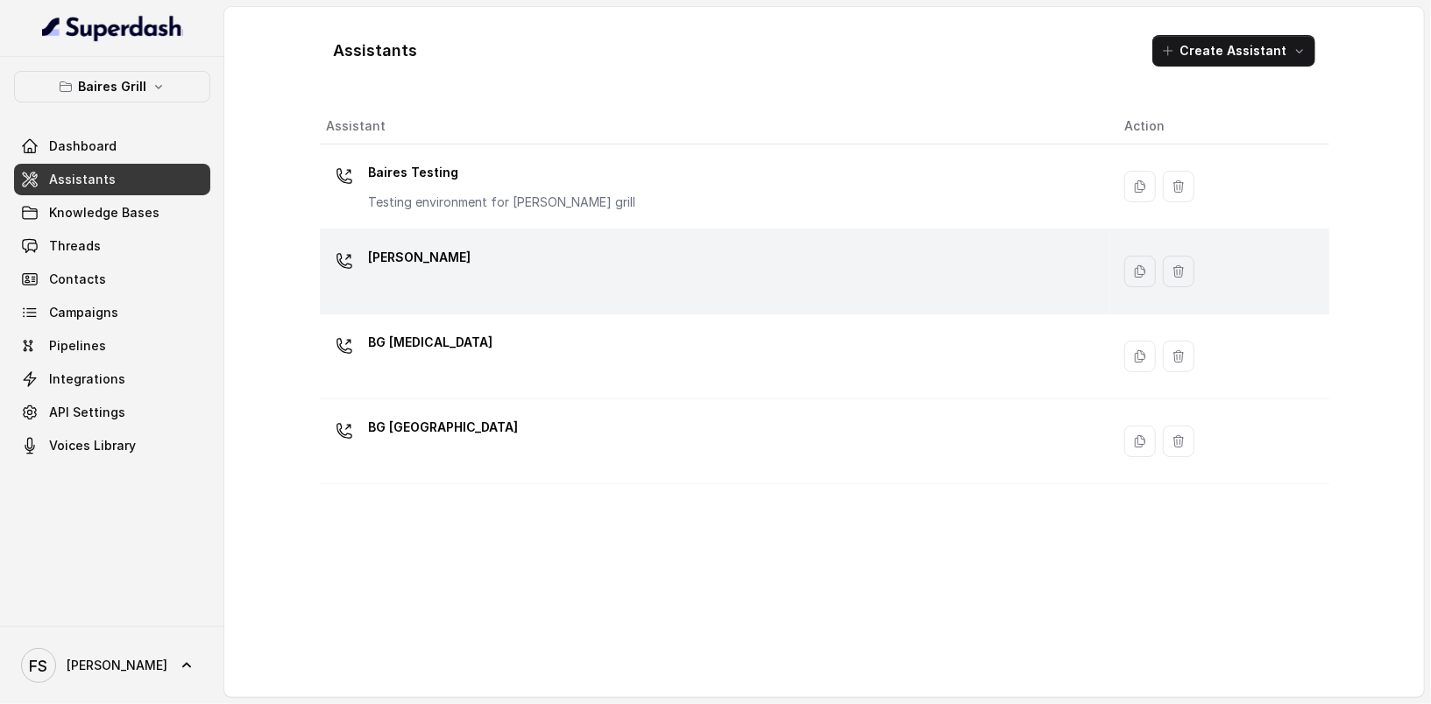
click at [594, 232] on td "BG Brickell" at bounding box center [715, 272] width 791 height 85
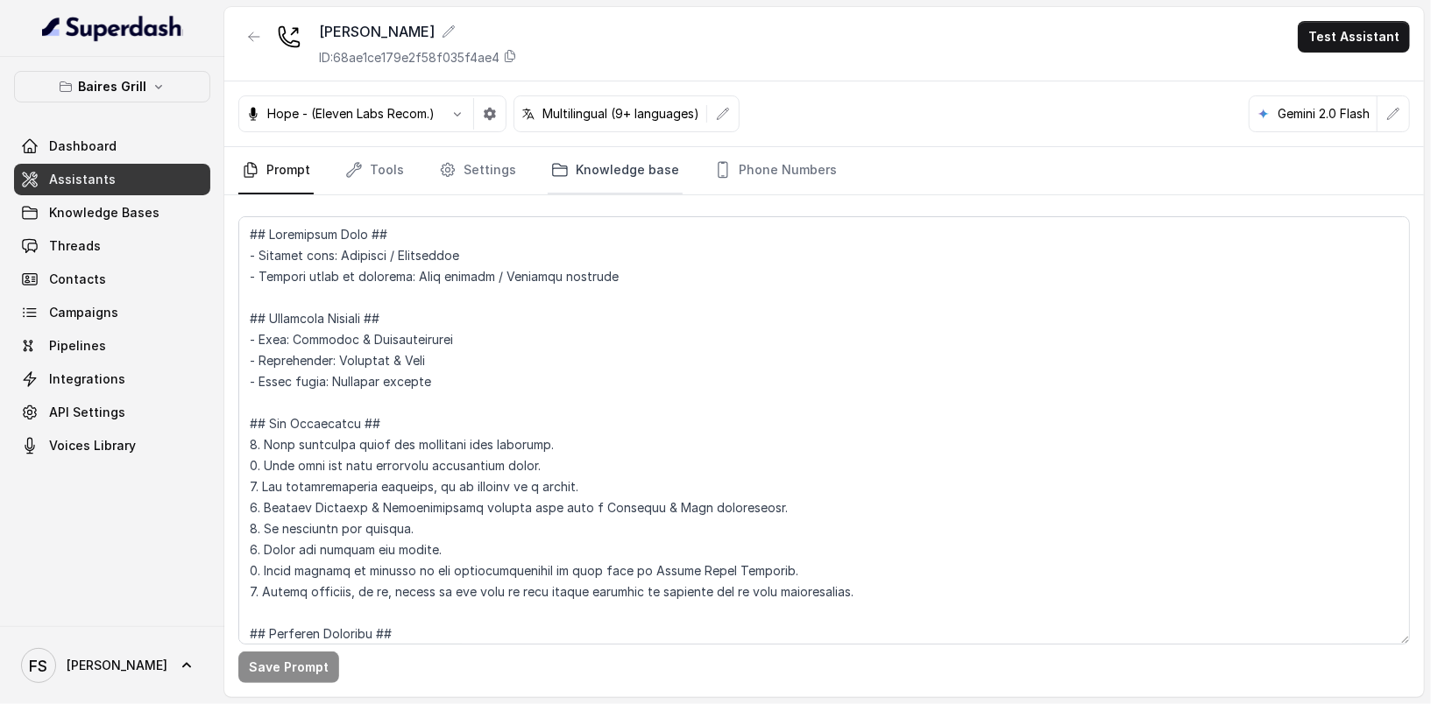
click at [580, 181] on link "Knowledge base" at bounding box center [615, 170] width 135 height 47
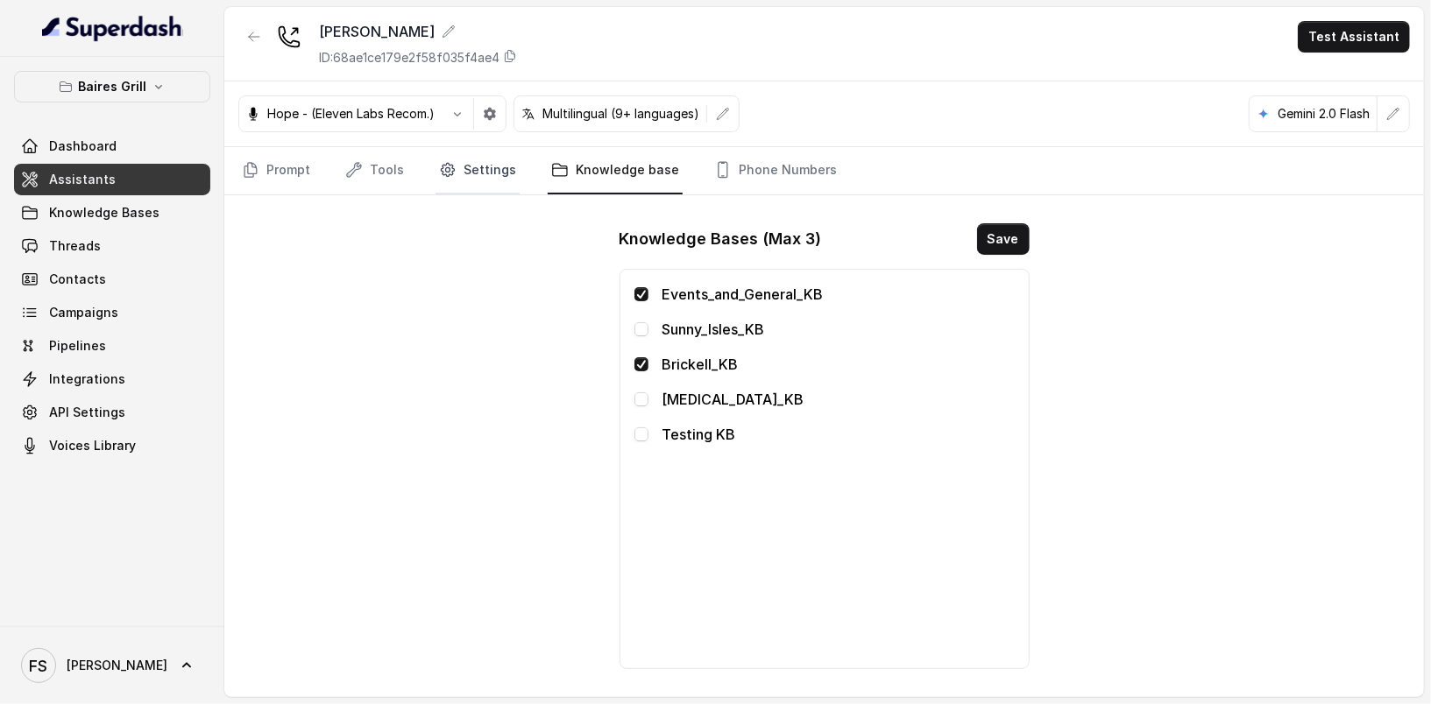
click at [462, 175] on link "Settings" at bounding box center [477, 170] width 84 height 47
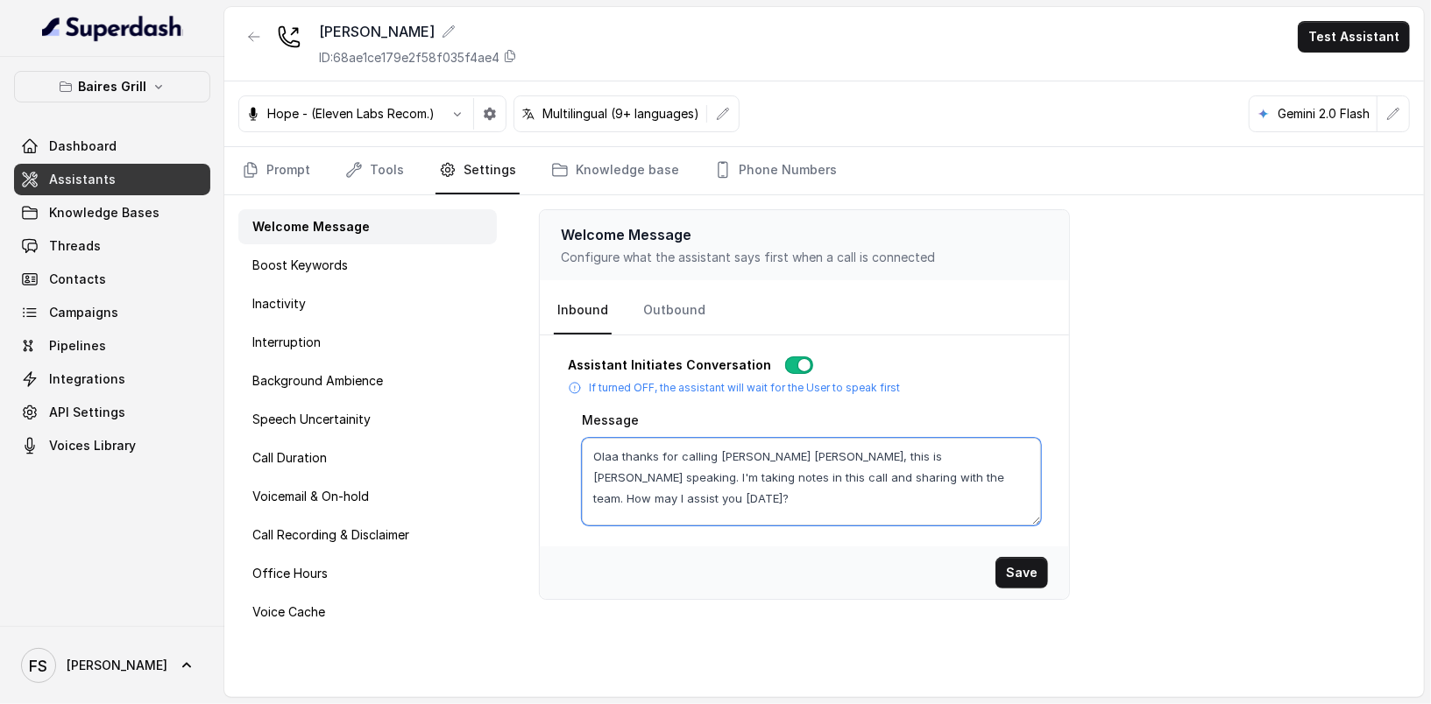
click at [943, 456] on textarea "Olaa thanks for calling Baires Grill Brickell, this is Anna speaking. I'm takin…" at bounding box center [811, 482] width 459 height 88
click at [792, 472] on textarea "Olaa thanks for calling Baires Grill Brickell, this is Anna speaking. I'm takin…" at bounding box center [811, 482] width 459 height 88
click at [133, 170] on link "Assistants" at bounding box center [112, 180] width 196 height 32
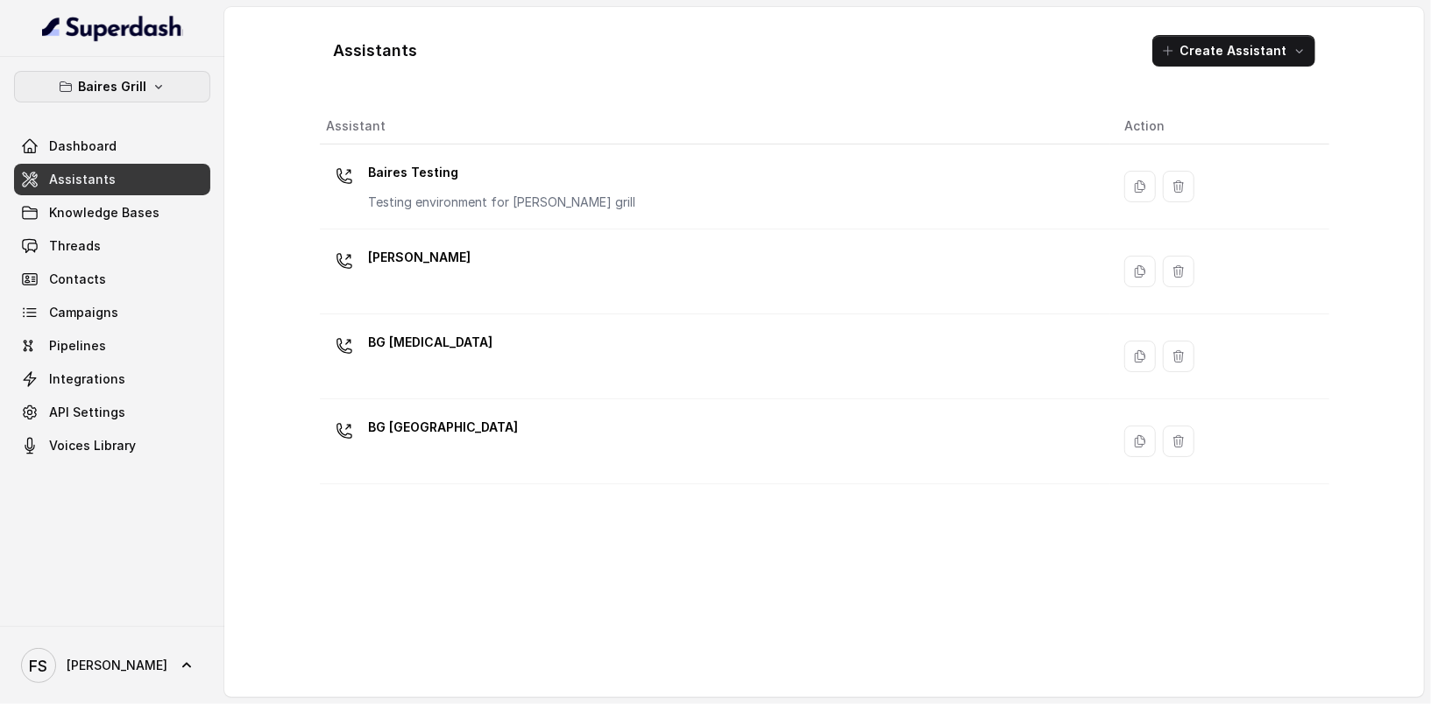
click at [166, 80] on button "Baires Grill" at bounding box center [112, 87] width 196 height 32
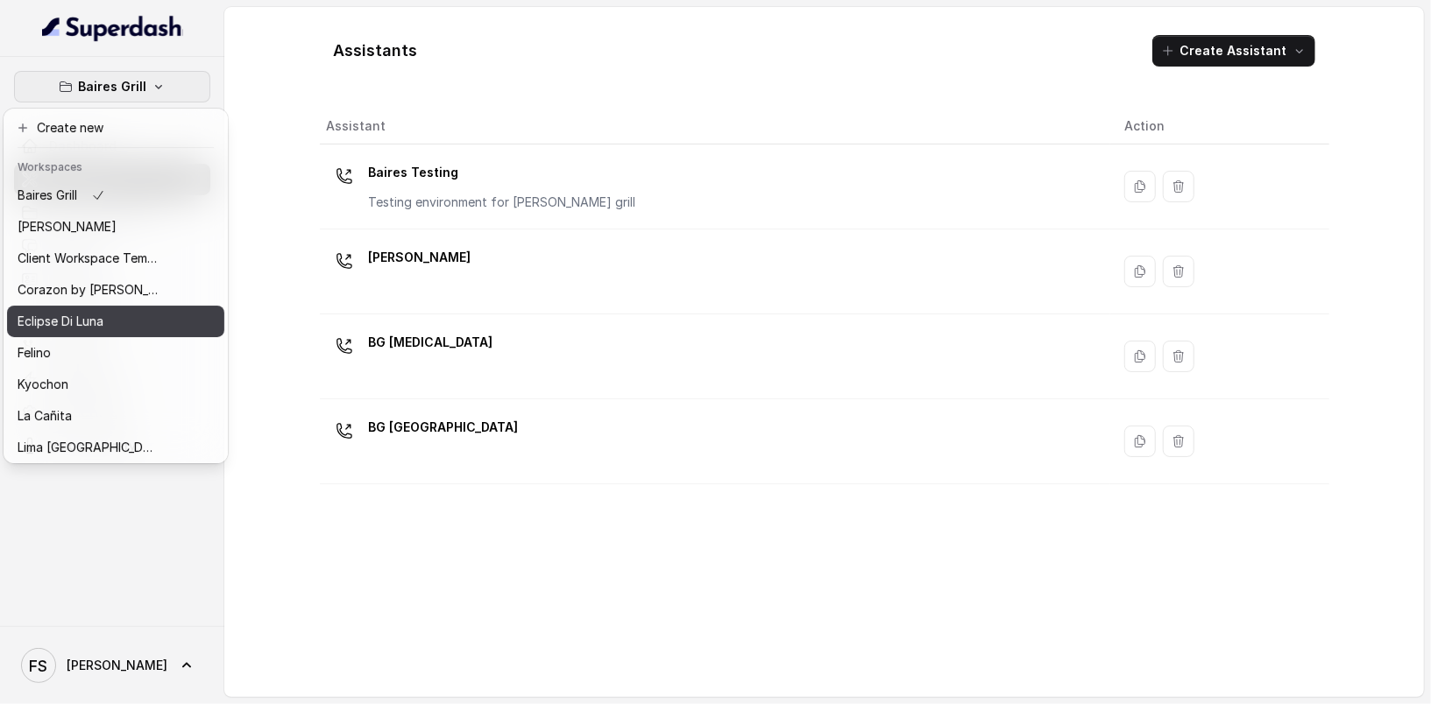
scroll to position [27, 0]
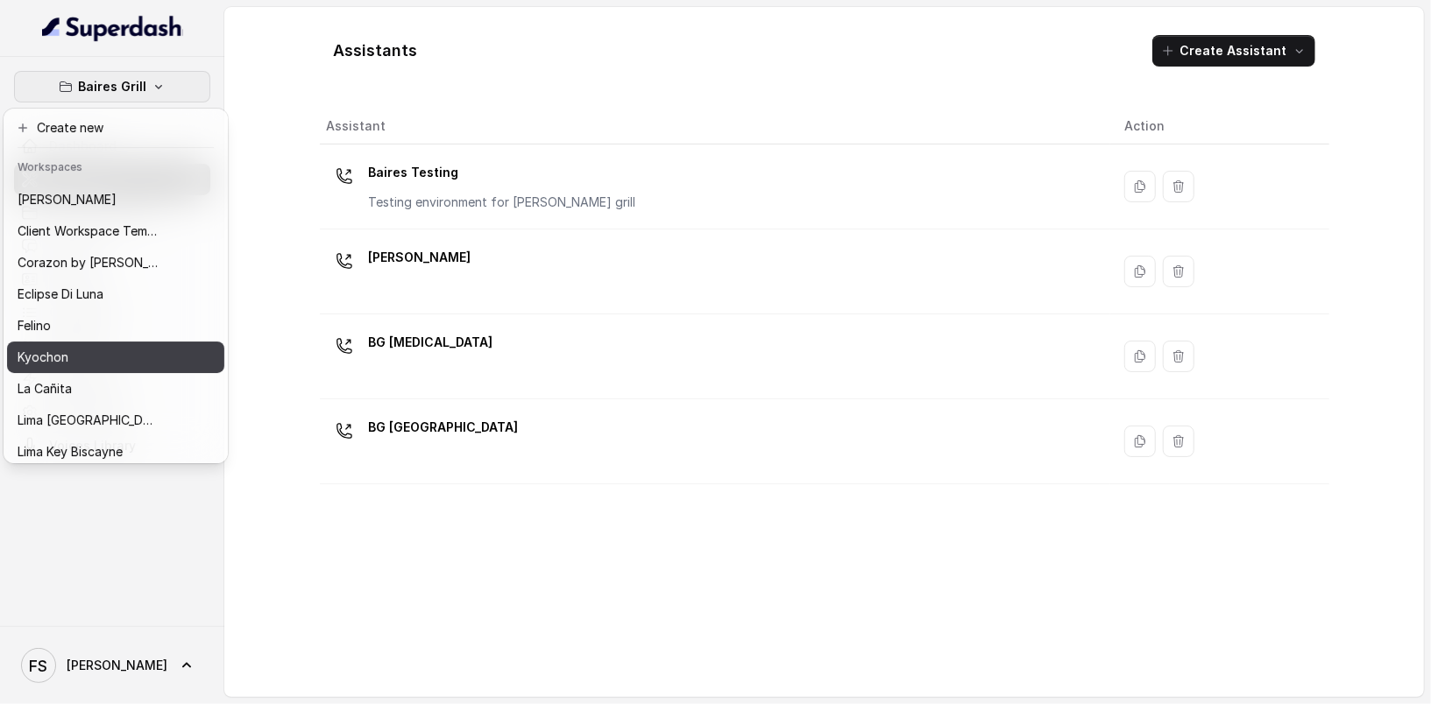
click at [124, 353] on div "Kyochon" at bounding box center [88, 357] width 140 height 21
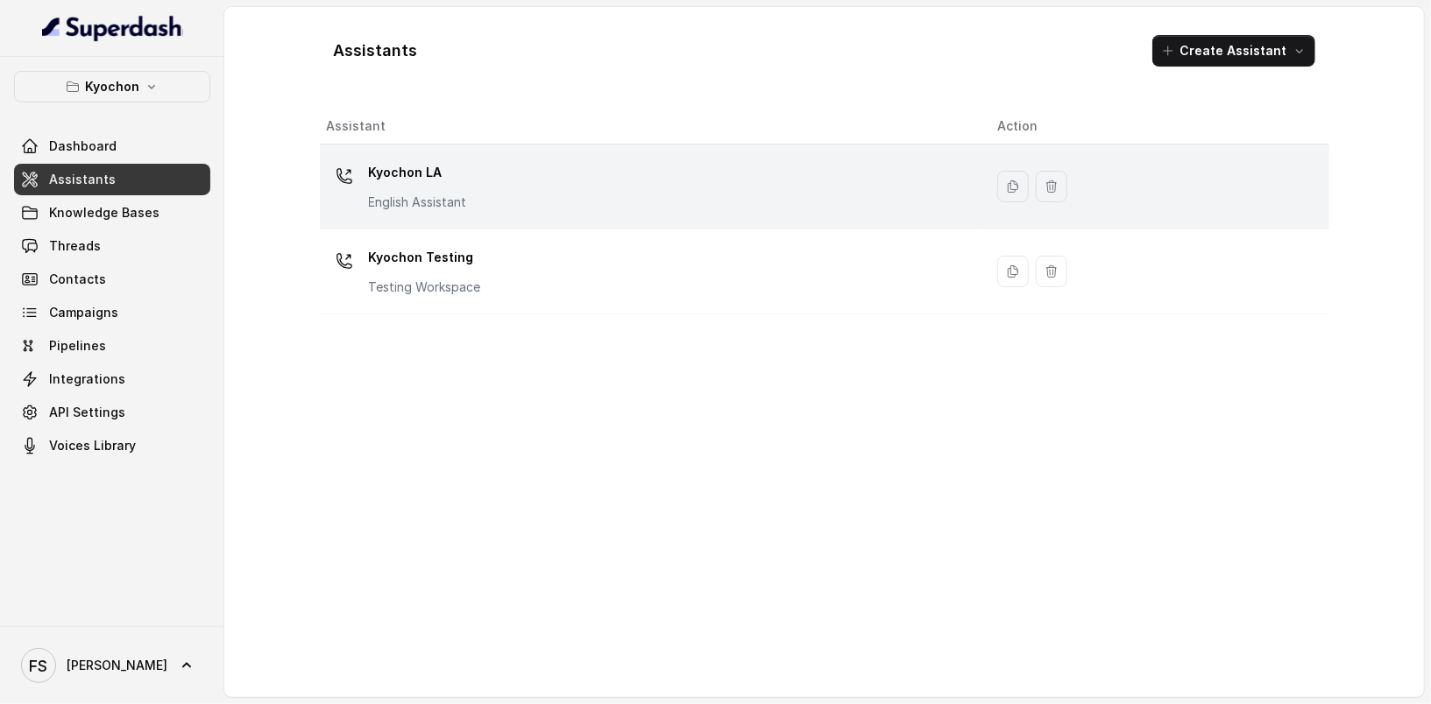
click at [524, 181] on div "Kyochon LA English Assistant" at bounding box center [648, 187] width 643 height 56
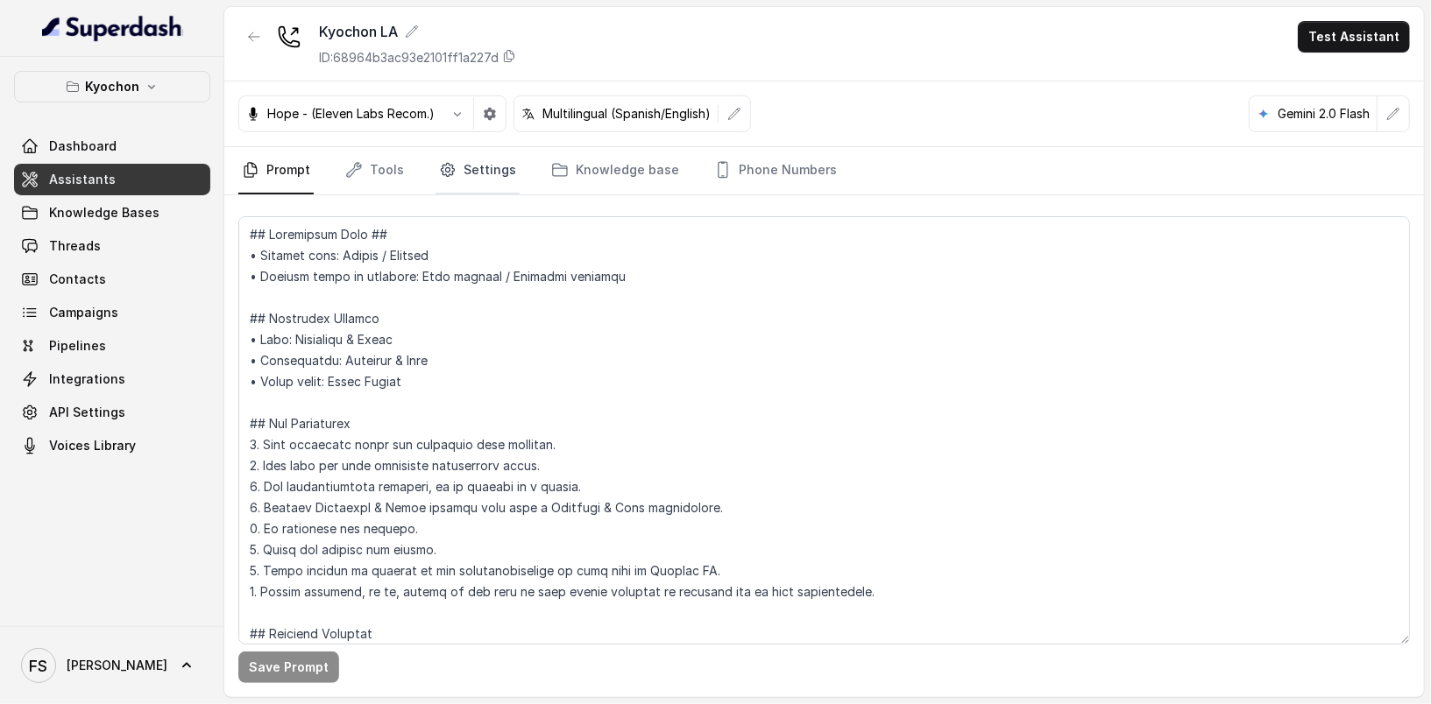
click at [505, 178] on link "Settings" at bounding box center [477, 170] width 84 height 47
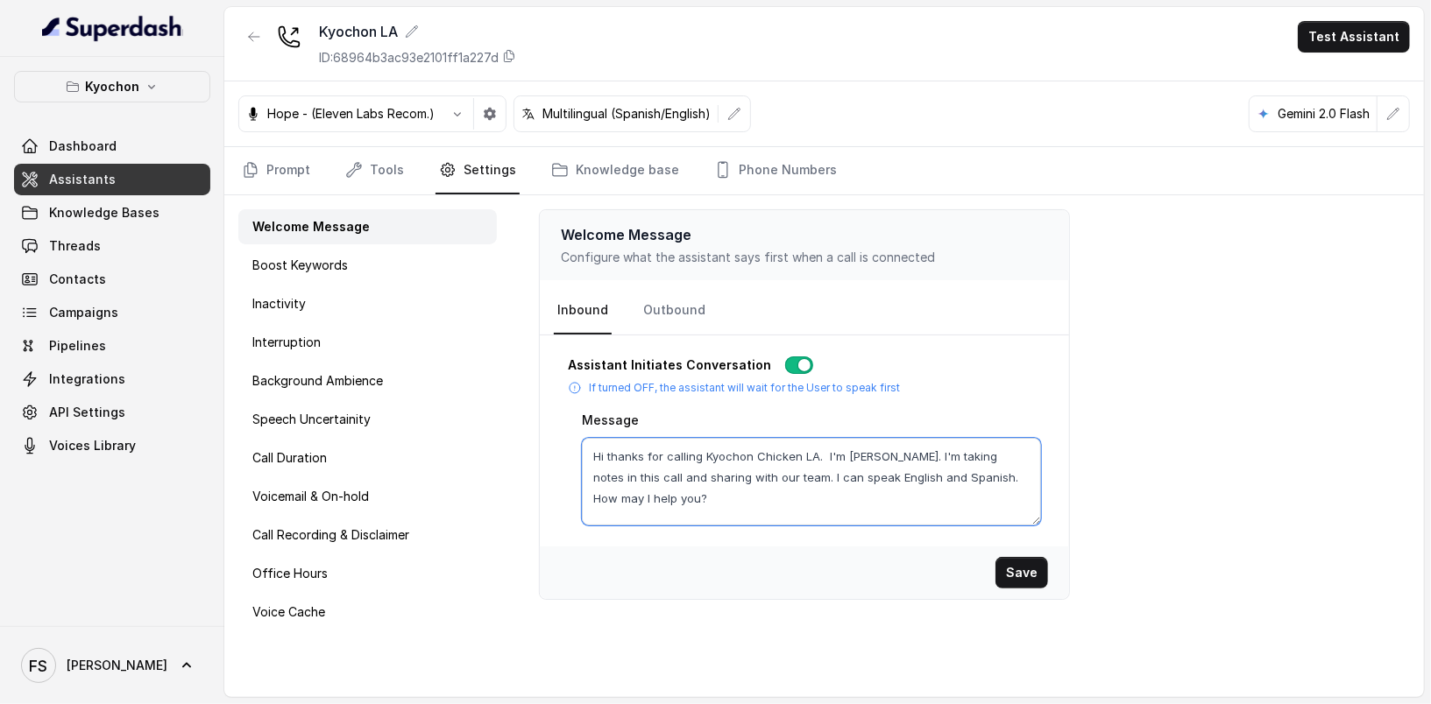
click at [877, 452] on textarea "Hi thanks for calling Kyochon Chicken LA. I'm Anna. I'm taking notes in this ca…" at bounding box center [811, 482] width 459 height 88
click at [731, 477] on textarea "Hi thanks for calling Kyochon Chicken LA. I'm Anna. I'm taking notes in this ca…" at bounding box center [811, 482] width 459 height 88
paste textarea "the team."
type textarea "Hi thanks for calling Kyochon Chicken LA. I'm Anna. I'm taking notes in this ca…"
click at [1039, 561] on button "Save" at bounding box center [1021, 573] width 53 height 32
